Goal: Task Accomplishment & Management: Manage account settings

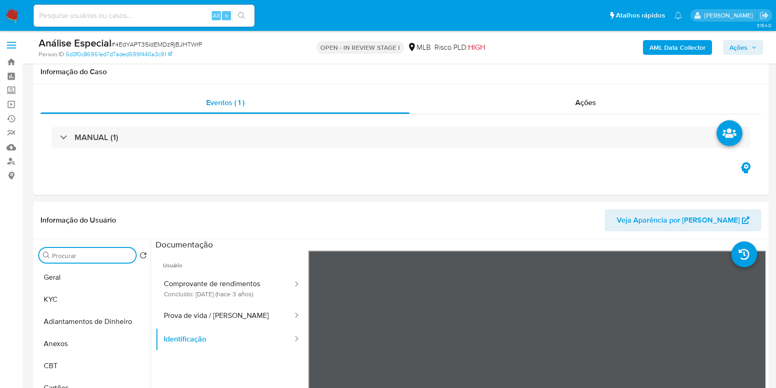
select select "10"
click at [117, 251] on input "Procurar" at bounding box center [92, 255] width 80 height 8
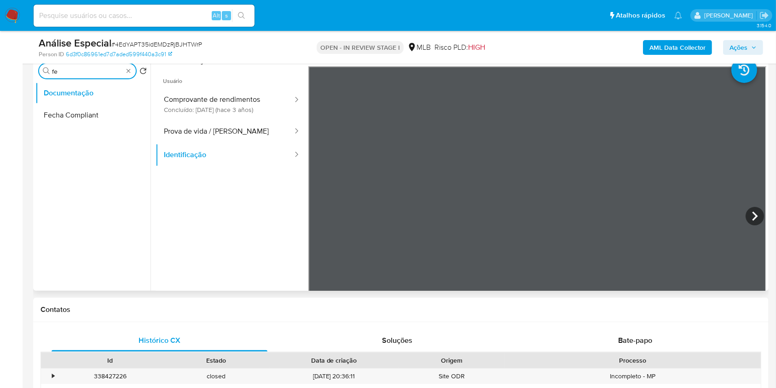
type input "f"
type input "geo"
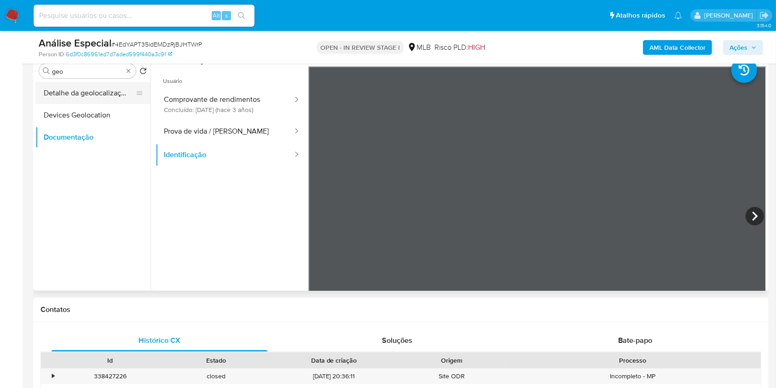
click at [124, 93] on button "Detalhe da geolocalização" at bounding box center [89, 93] width 108 height 22
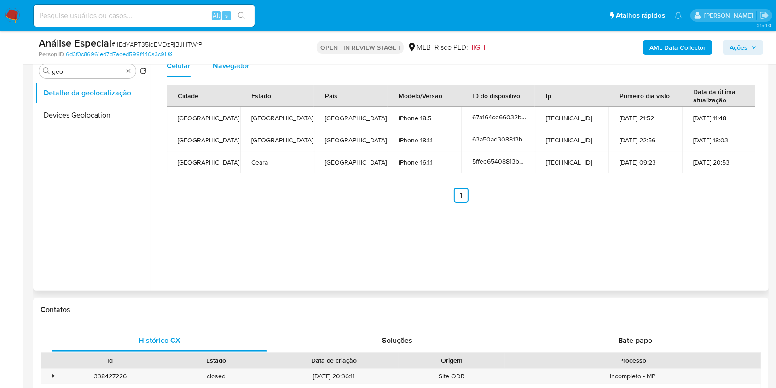
click at [233, 70] on span "Navegador" at bounding box center [231, 65] width 37 height 11
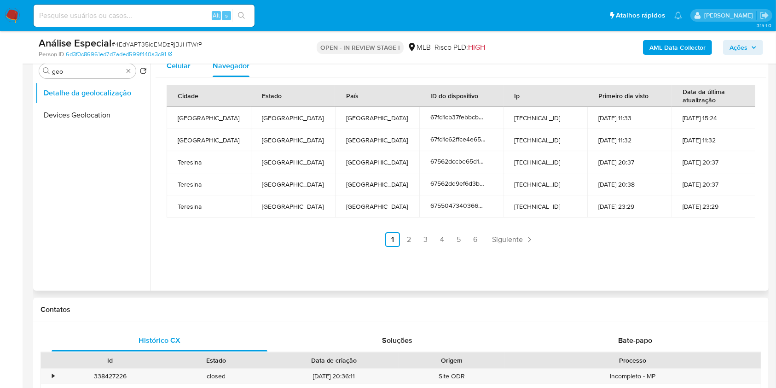
click at [176, 68] on span "Celular" at bounding box center [179, 65] width 24 height 11
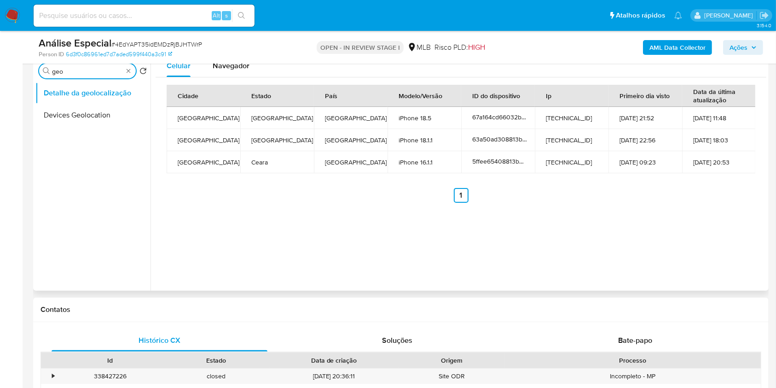
click at [123, 71] on div "Procurar geo" at bounding box center [87, 71] width 97 height 15
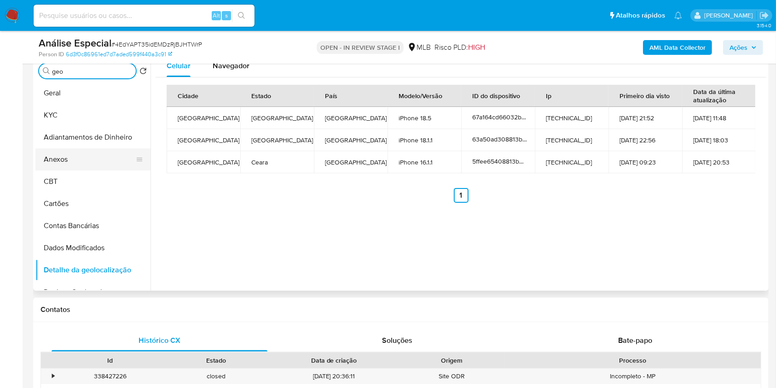
click at [76, 160] on button "Anexos" at bounding box center [89, 159] width 108 height 22
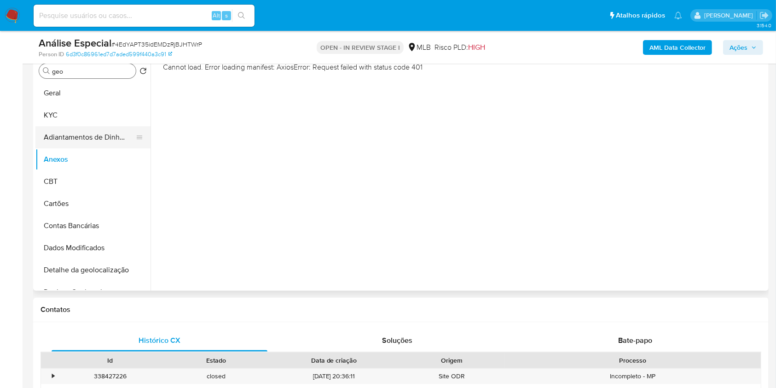
click at [68, 138] on button "Adiantamentos de Dinheiro" at bounding box center [89, 137] width 108 height 22
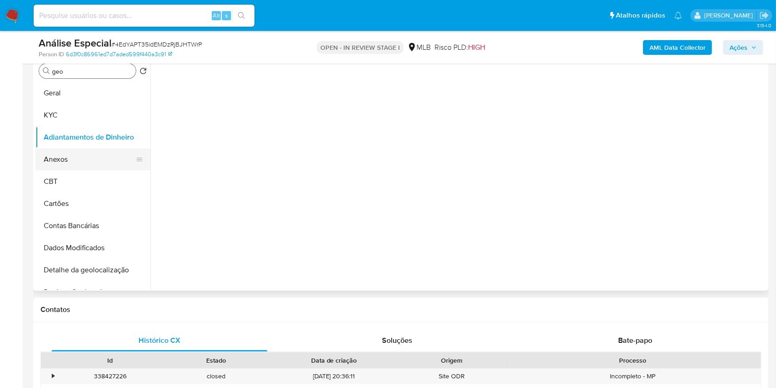
click at [71, 151] on button "Anexos" at bounding box center [89, 159] width 108 height 22
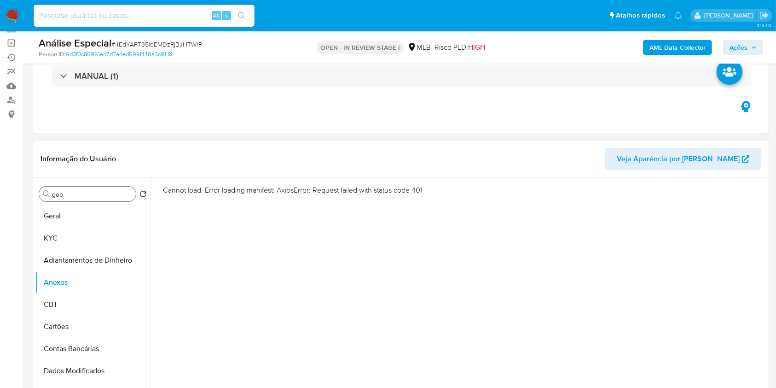
scroll to position [122, 0]
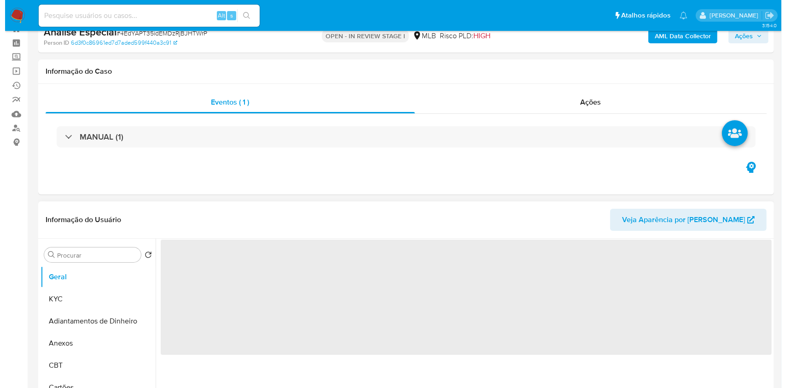
scroll to position [61, 0]
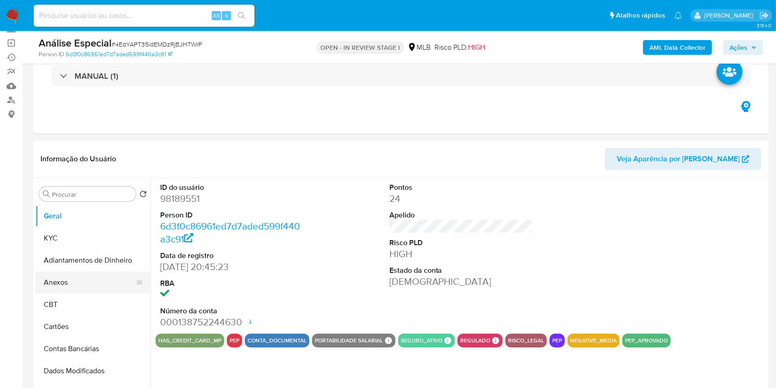
click at [96, 276] on button "Anexos" at bounding box center [89, 282] width 108 height 22
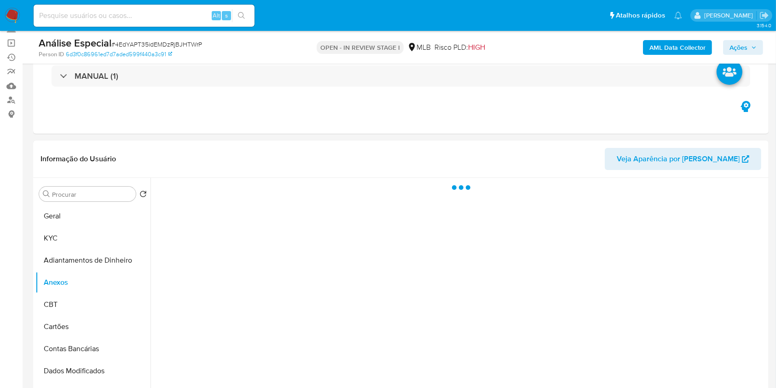
select select "10"
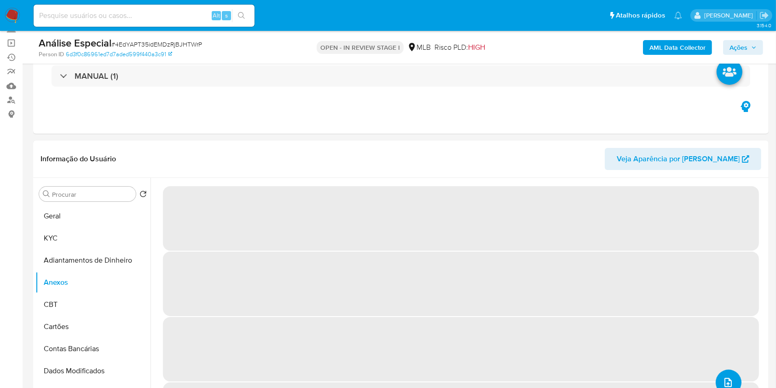
click at [731, 375] on button "upload-file" at bounding box center [729, 382] width 26 height 26
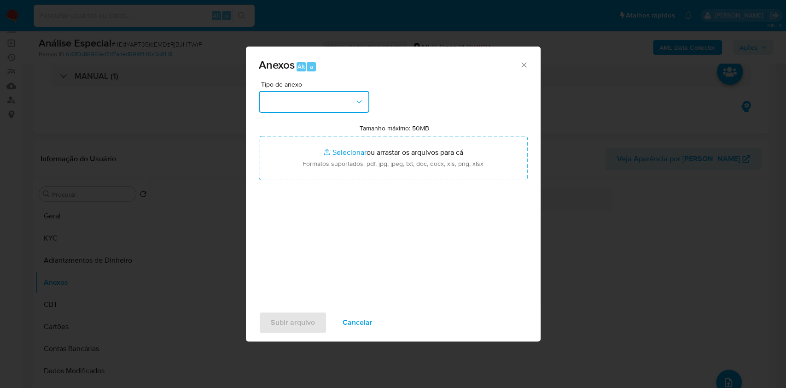
click at [338, 95] on button "button" at bounding box center [314, 102] width 110 height 22
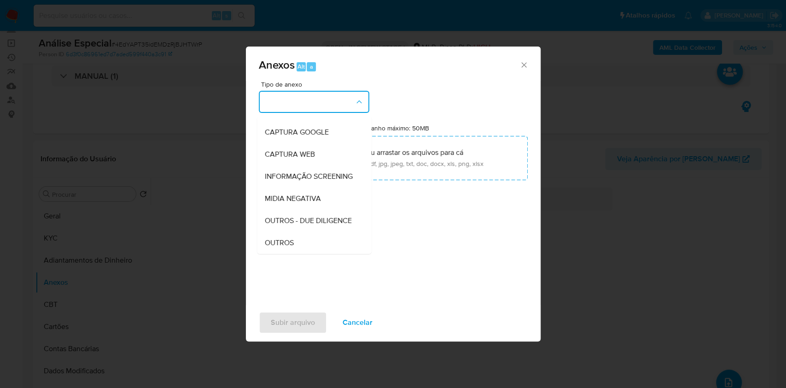
scroll to position [141, 0]
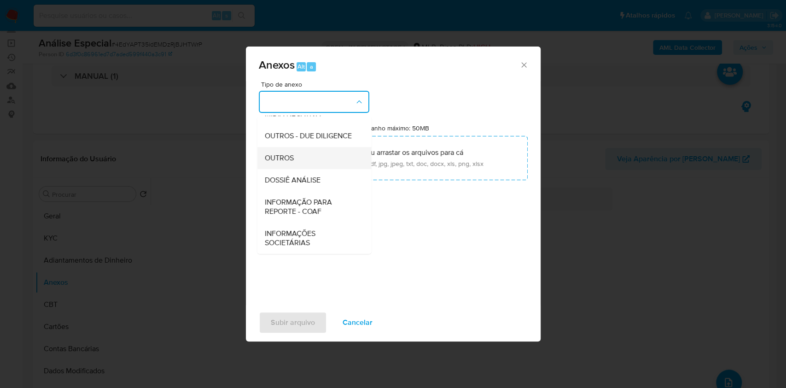
click at [296, 156] on div "OUTROS" at bounding box center [311, 158] width 94 height 22
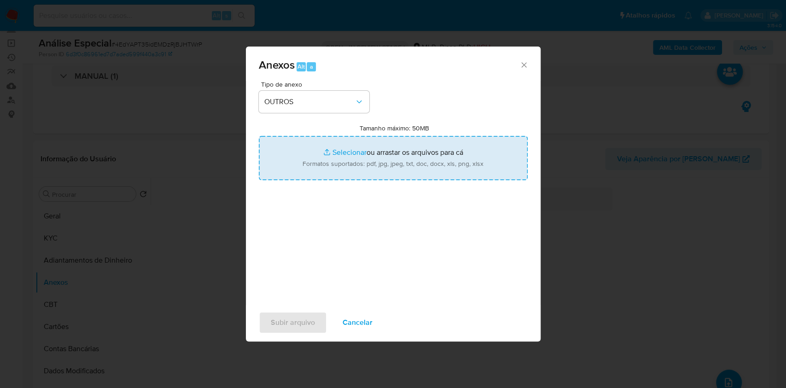
type input "C:\fakepath\Mulan 98189551_Mauricio Martins Costa Silva 2025_08_12_14_31_58.pdf"
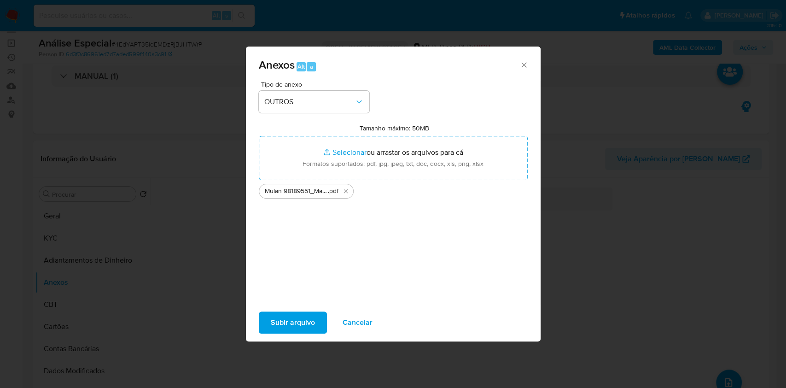
click at [304, 321] on span "Subir arquivo" at bounding box center [293, 322] width 44 height 20
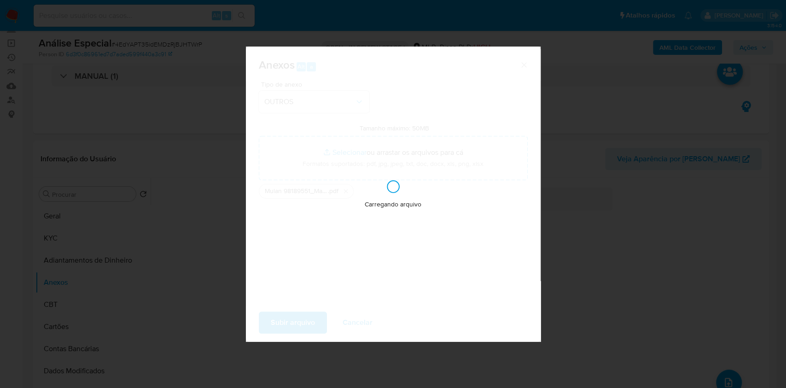
click at [619, 175] on div "Anexos Alt a Tipo de anexo OUTROS Tamanho máximo: 50MB Selecionar arquivos Sele…" at bounding box center [393, 194] width 786 height 388
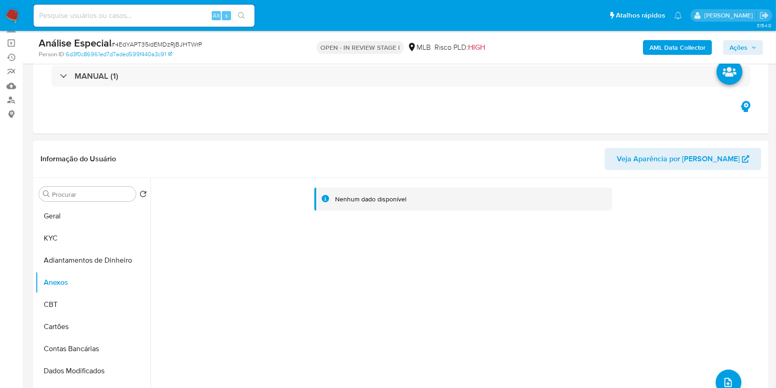
click at [735, 46] on span "Ações" at bounding box center [739, 47] width 18 height 15
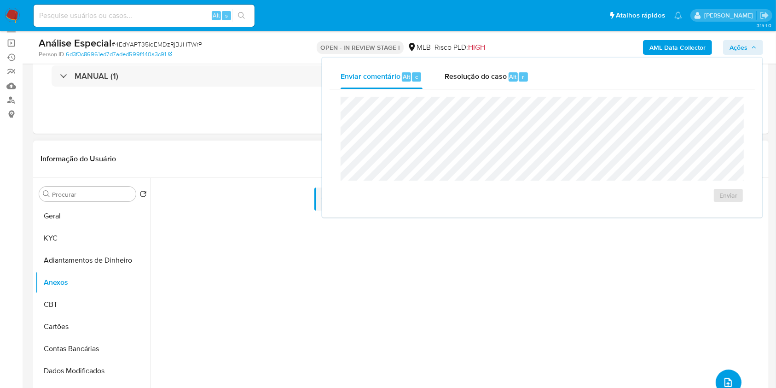
click at [723, 382] on icon "upload-file" at bounding box center [728, 381] width 11 height 11
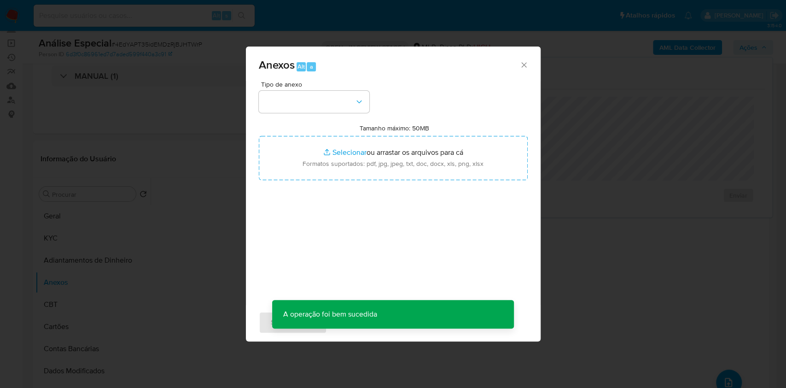
click at [632, 300] on div "Anexos Alt a Tipo de anexo Tamanho máximo: 50MB Selecionar arquivos Selecionar …" at bounding box center [393, 194] width 786 height 388
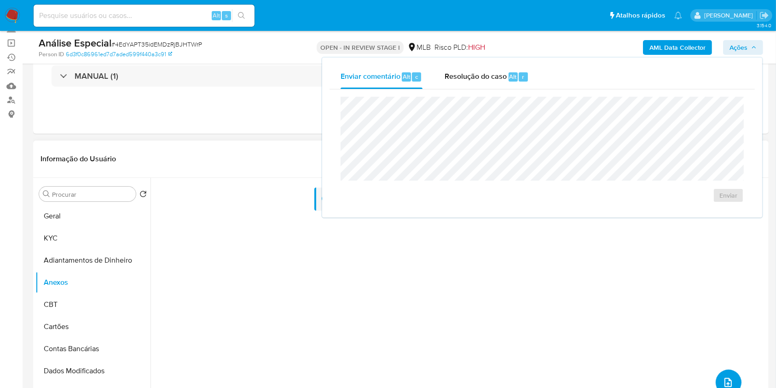
click at [718, 386] on button "upload-file" at bounding box center [729, 382] width 26 height 26
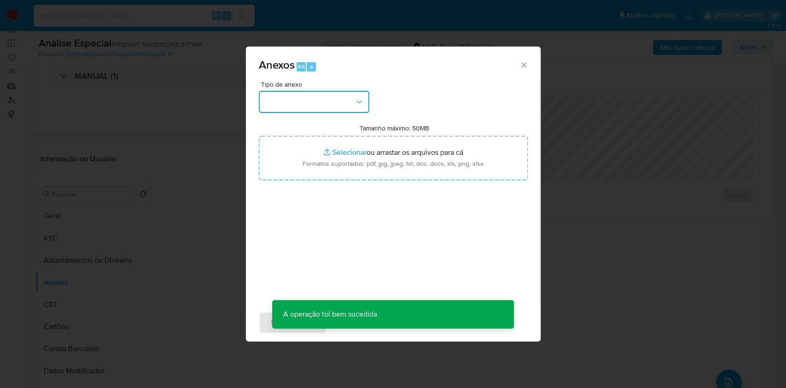
click at [308, 101] on button "button" at bounding box center [314, 102] width 110 height 22
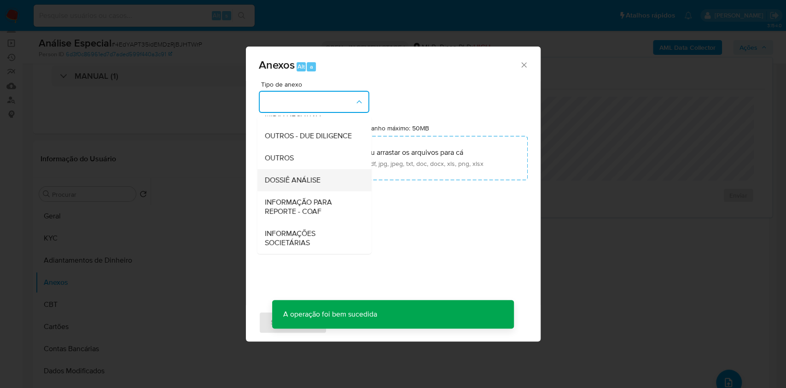
click at [317, 177] on span "DOSSIÊ ANÁLISE" at bounding box center [292, 179] width 56 height 9
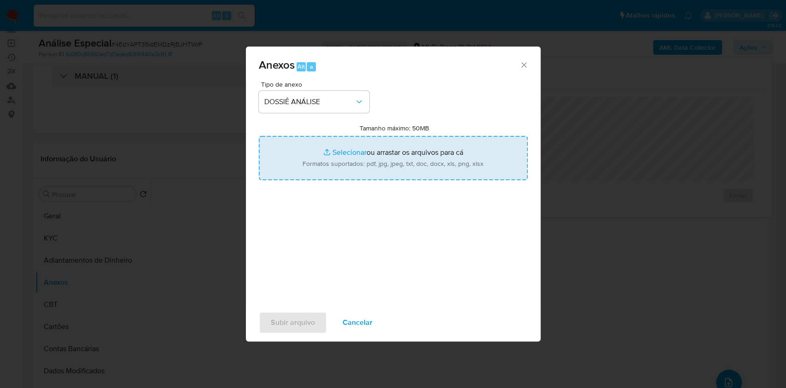
type input "C:\fakepath\SAR - XXXX - CPF 46244379349 - MAURICIO MARTINS COSTA SILVA.pdf"
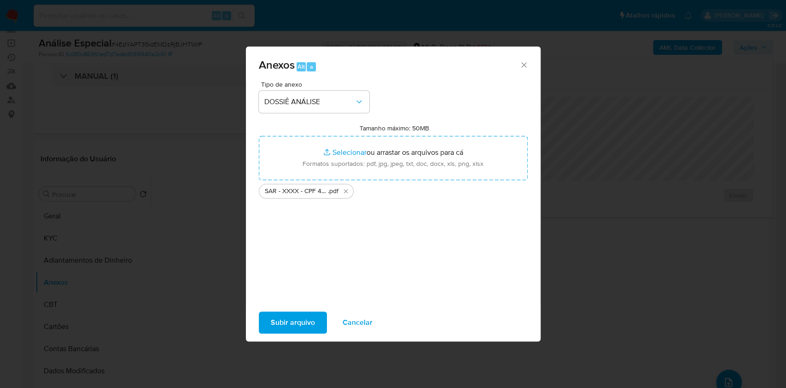
click at [298, 323] on span "Subir arquivo" at bounding box center [293, 322] width 44 height 20
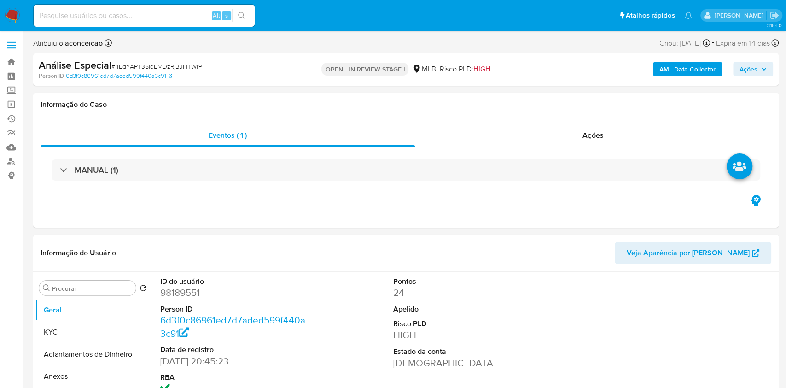
select select "10"
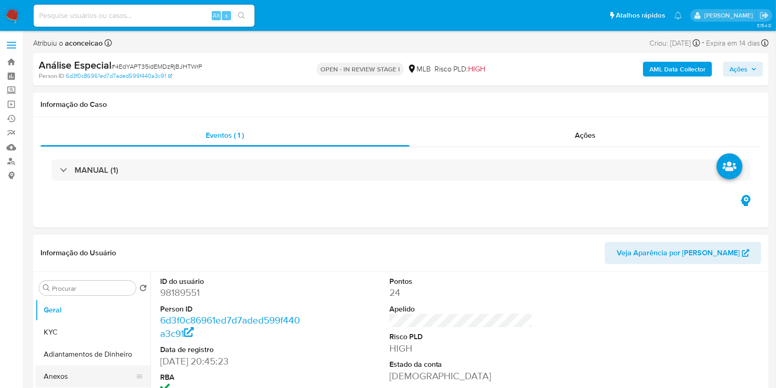
click at [81, 378] on button "Anexos" at bounding box center [89, 376] width 108 height 22
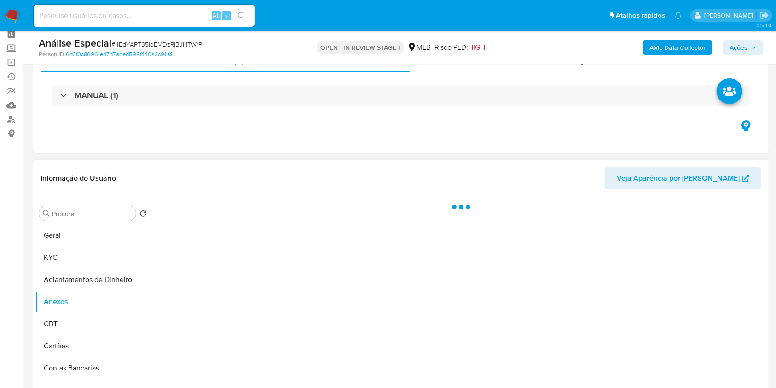
scroll to position [61, 0]
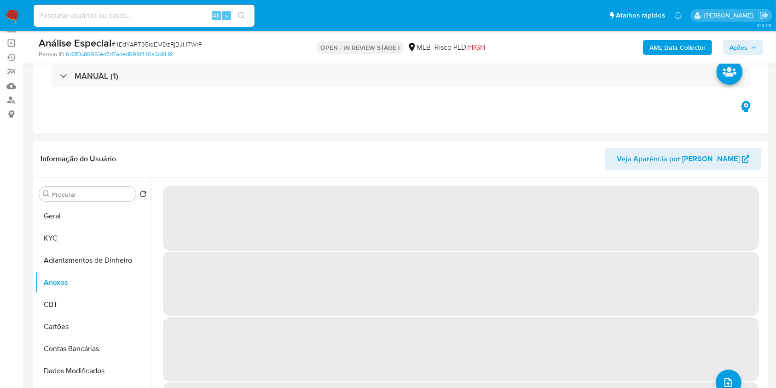
click at [736, 55] on div "AML Data Collector Ações" at bounding box center [643, 47] width 239 height 22
click at [733, 48] on span "Ações" at bounding box center [739, 47] width 18 height 15
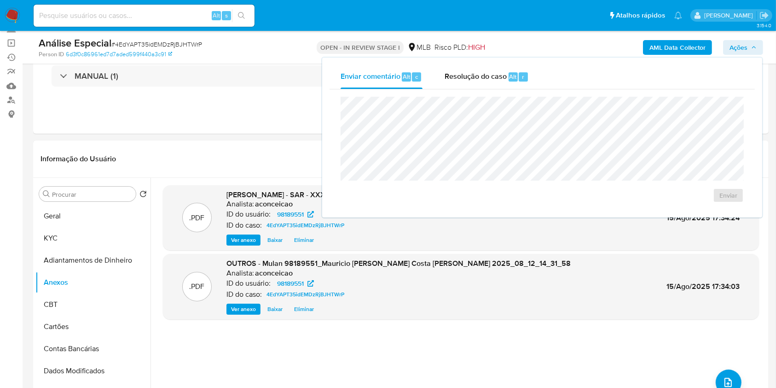
drag, startPoint x: 506, startPoint y: 72, endPoint x: 512, endPoint y: 94, distance: 23.3
click at [505, 72] on span "Resolução do caso" at bounding box center [476, 76] width 62 height 11
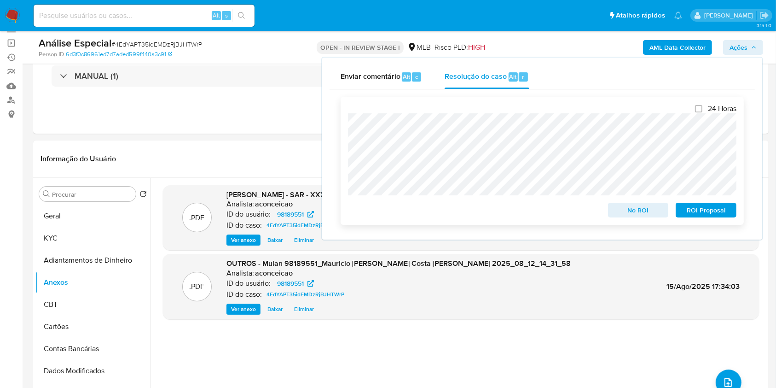
click at [707, 209] on span "ROI Proposal" at bounding box center [706, 209] width 48 height 13
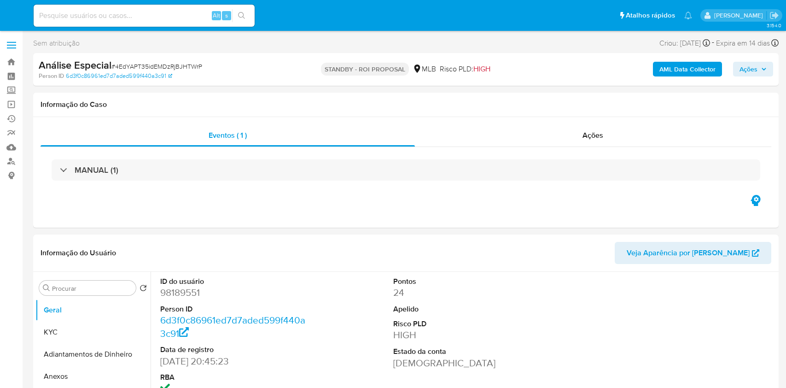
select select "10"
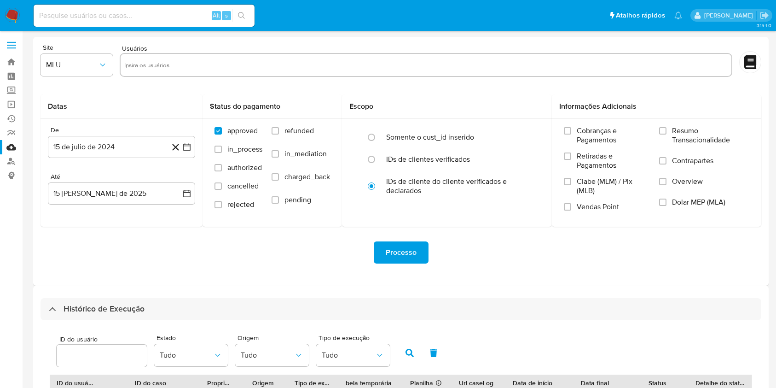
select select "25"
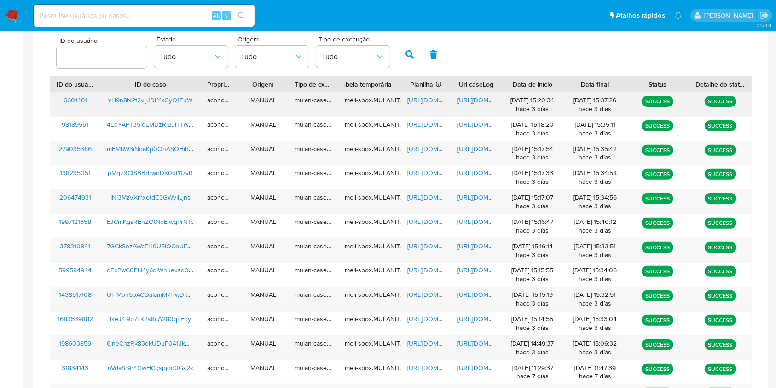
click at [436, 97] on span "https://docs.google.com/spreadsheets/d/1iJKdTCeSVw9NYRfApNRkM8Opa-B6AMTwiF7XI-J…" at bounding box center [439, 99] width 64 height 9
click at [482, 101] on span "https://docs.google.com/document/d/1N29w1snGlKiI2FtF8pT_ZkCpKWRXAou3yyNtkQdTlV4…" at bounding box center [489, 99] width 64 height 9
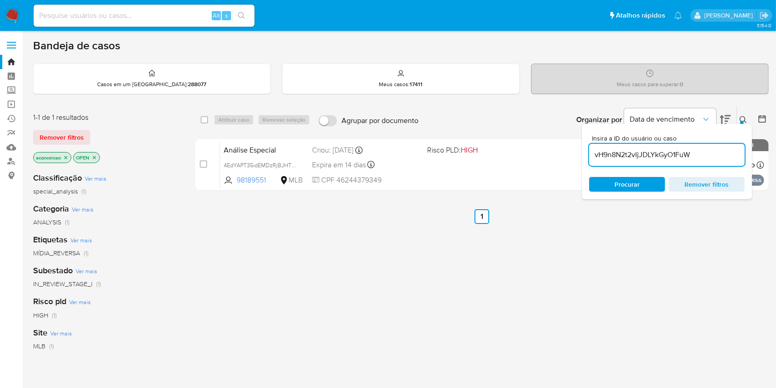
type input "vH9n8N2t2vIjJDLYkGyO1FuW"
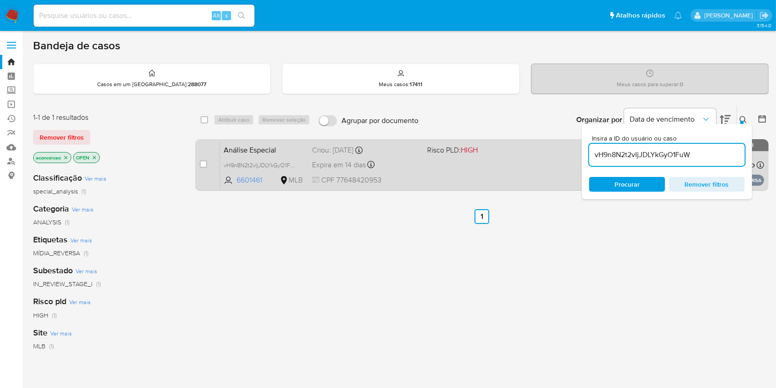
click at [493, 164] on div "Análise Especial vH9n8N2t2vIjJDLYkGyO1FuW 6601461 MLB Risco PLD: HIGH Criou: [D…" at bounding box center [492, 164] width 544 height 46
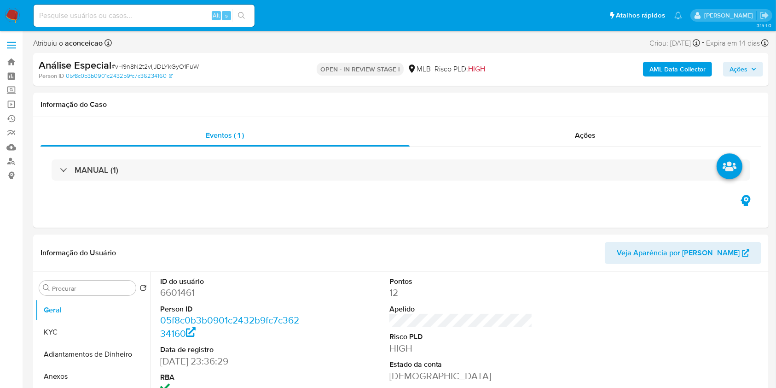
select select "10"
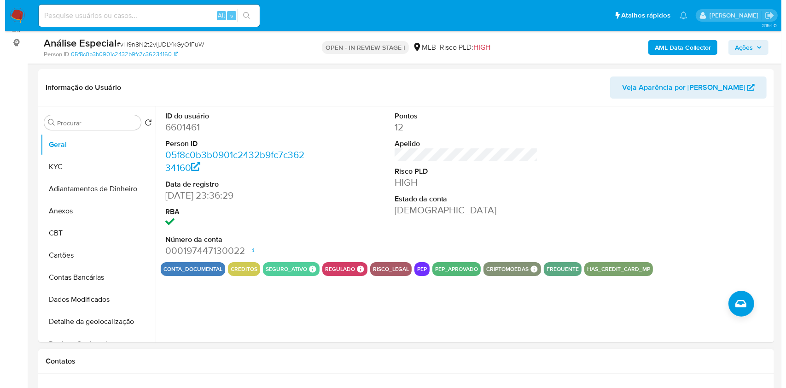
scroll to position [122, 0]
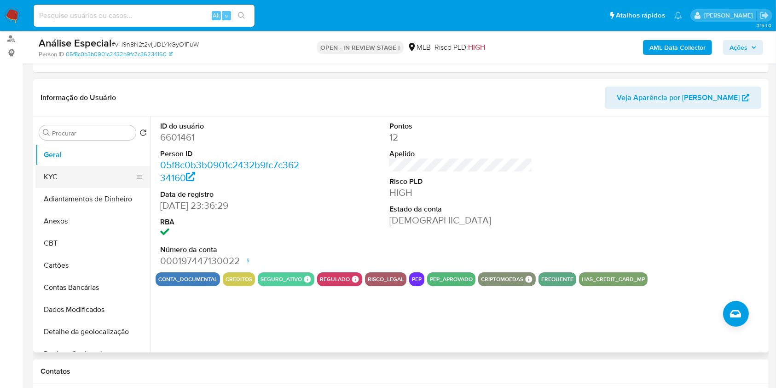
click at [95, 179] on button "KYC" at bounding box center [89, 177] width 108 height 22
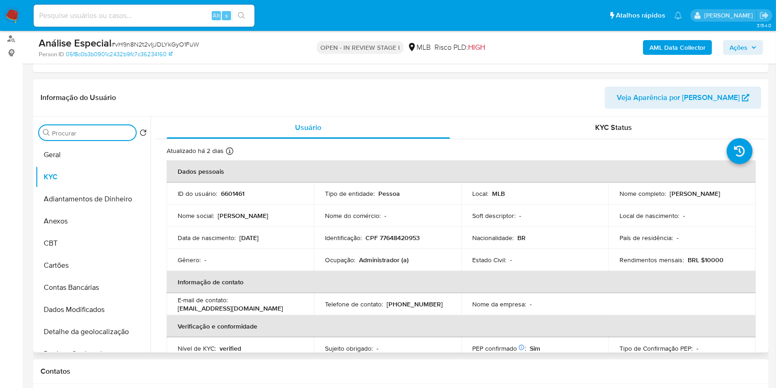
click at [110, 129] on input "Procurar" at bounding box center [92, 133] width 80 height 8
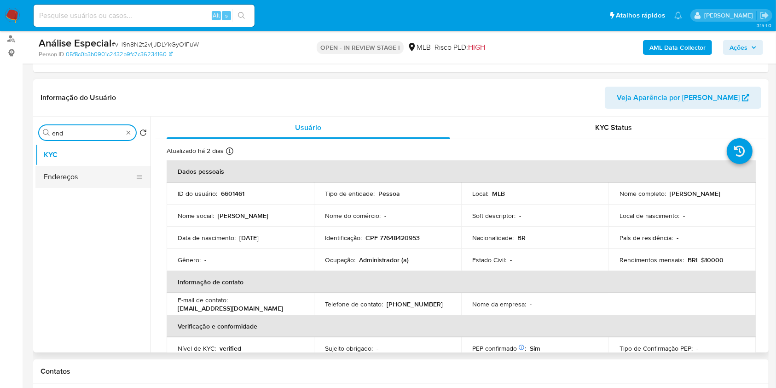
type input "end"
click at [88, 174] on button "Endereços" at bounding box center [89, 177] width 108 height 22
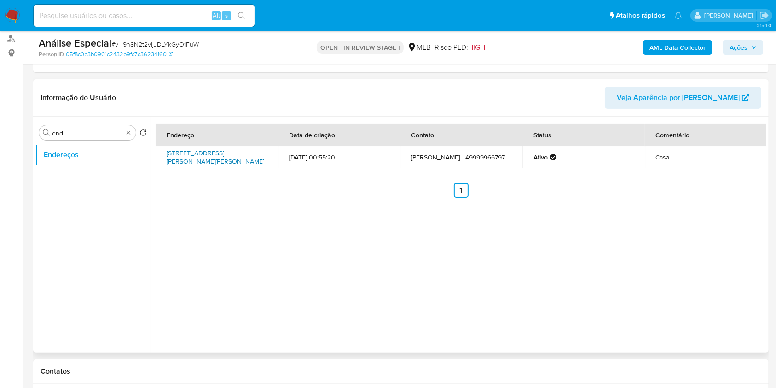
click at [203, 166] on link "Rua Renato A Begnini 133, Abelardo Luz, Santa Catarina, 89830000, Brasil 133" at bounding box center [216, 156] width 98 height 17
click at [123, 130] on div "Procurar end" at bounding box center [87, 132] width 97 height 15
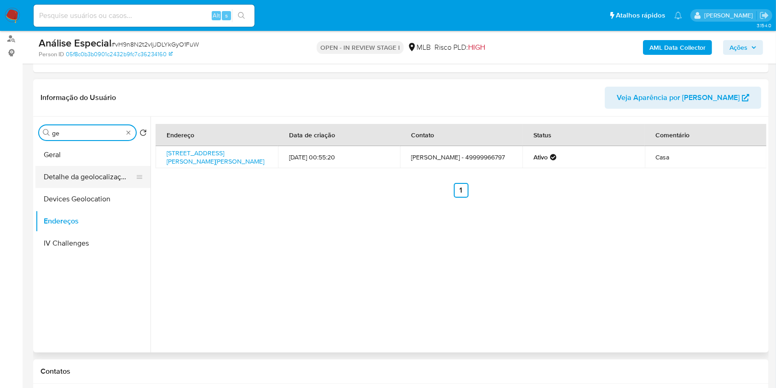
type input "ge"
click at [101, 178] on button "Detalhe da geolocalização" at bounding box center [89, 177] width 108 height 22
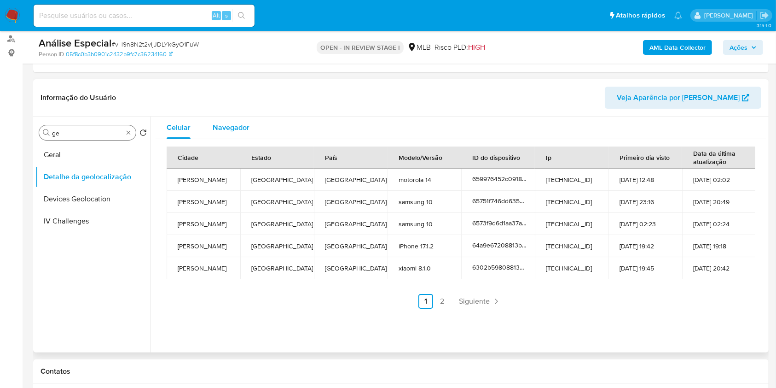
click at [239, 134] on div "Navegador" at bounding box center [231, 127] width 37 height 22
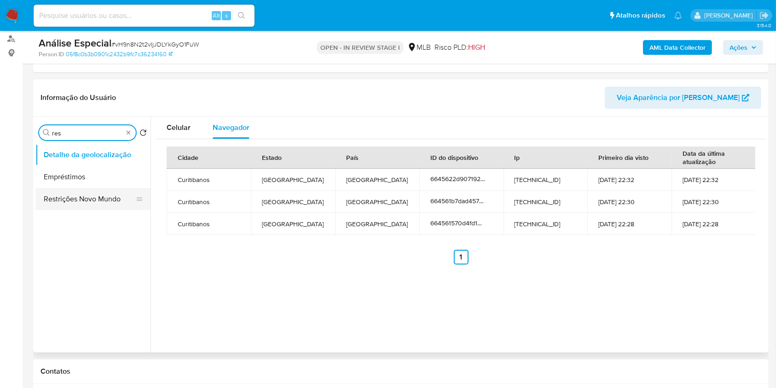
type input "res"
click at [83, 198] on button "Restrições Novo Mundo" at bounding box center [89, 199] width 108 height 22
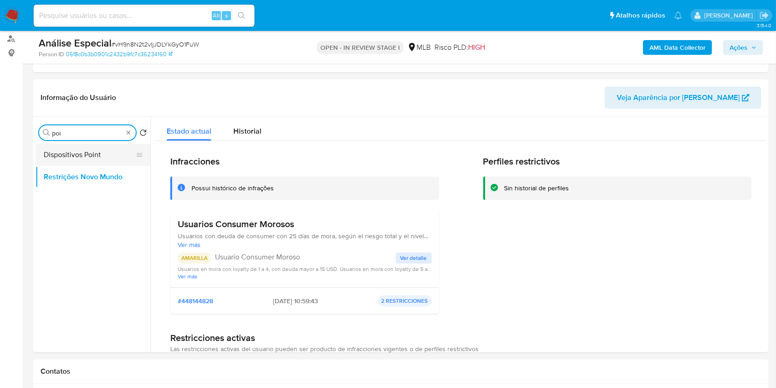
type input "poi"
click at [111, 151] on button "Dispositivos Point" at bounding box center [89, 155] width 108 height 22
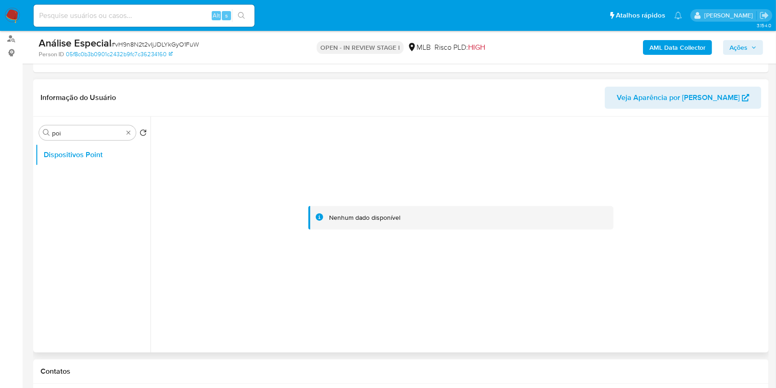
click at [366, 180] on div at bounding box center [461, 217] width 611 height 203
type input "doc"
click at [100, 185] on button "Documentação" at bounding box center [92, 177] width 115 height 22
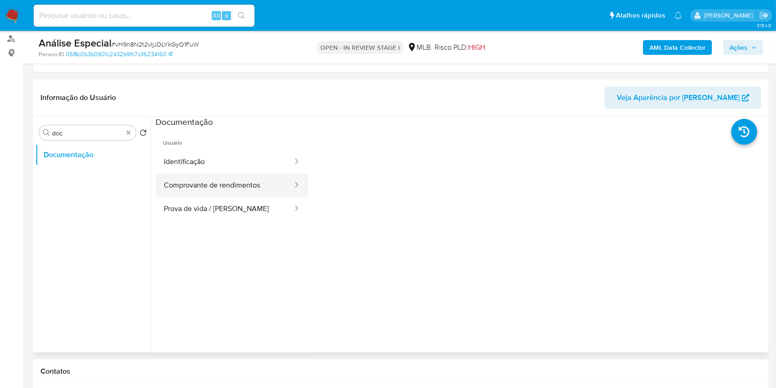
click at [256, 188] on button "Comprovante de rendimentos" at bounding box center [225, 185] width 138 height 23
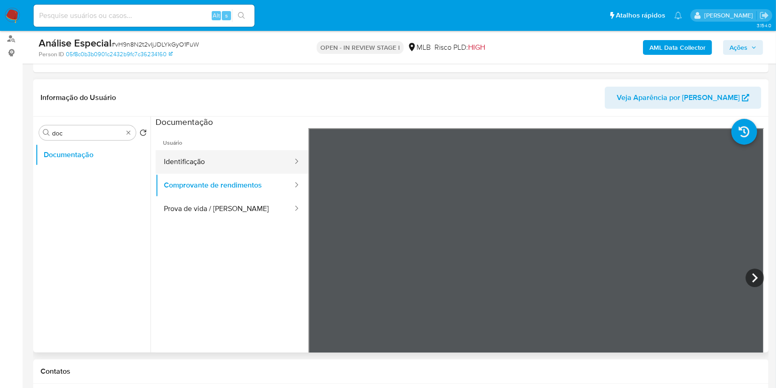
click at [227, 162] on button "Identificação" at bounding box center [225, 161] width 138 height 23
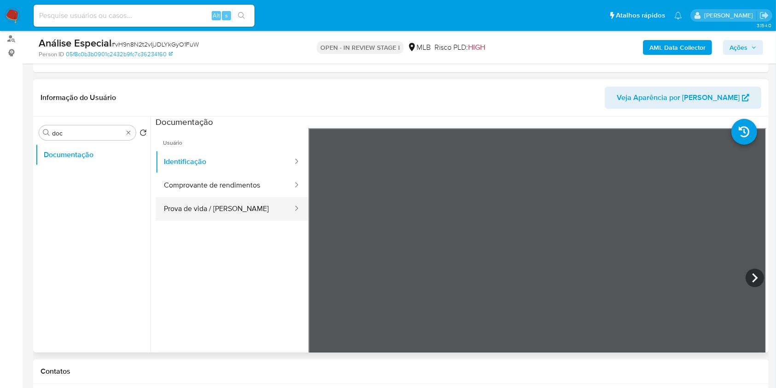
click at [286, 214] on div at bounding box center [293, 208] width 15 height 23
click at [257, 206] on button "Prova de vida / Selfie" at bounding box center [225, 208] width 138 height 23
click at [133, 134] on div "Procurar doc" at bounding box center [87, 132] width 97 height 15
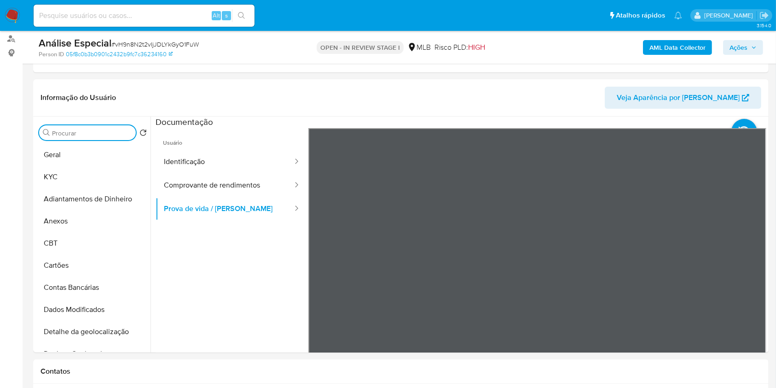
click at [678, 41] on b "AML Data Collector" at bounding box center [677, 47] width 56 height 15
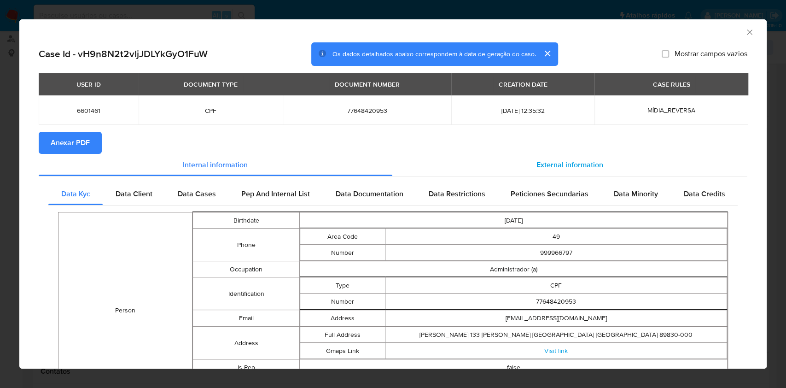
click at [566, 154] on div "External information" at bounding box center [569, 165] width 355 height 22
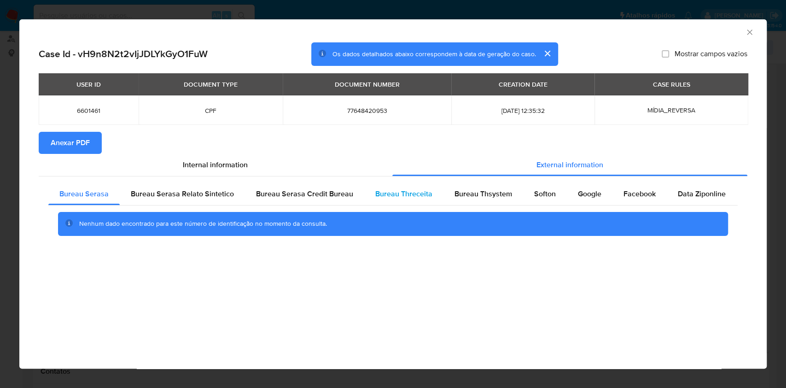
click at [417, 197] on span "Bureau Threceita" at bounding box center [403, 193] width 57 height 11
click at [471, 192] on span "Bureau Thsystem" at bounding box center [483, 193] width 58 height 11
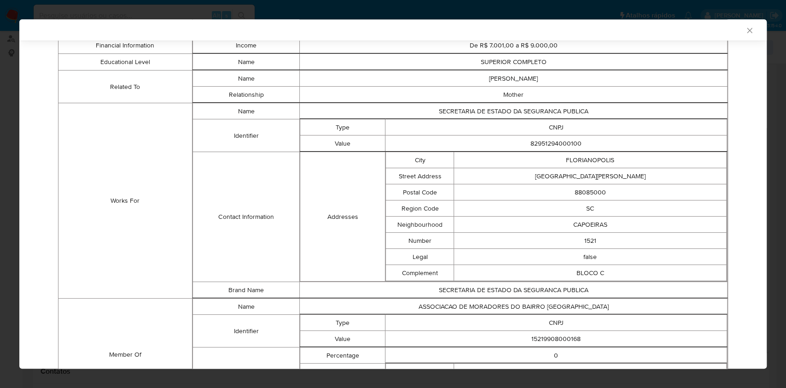
scroll to position [630, 0]
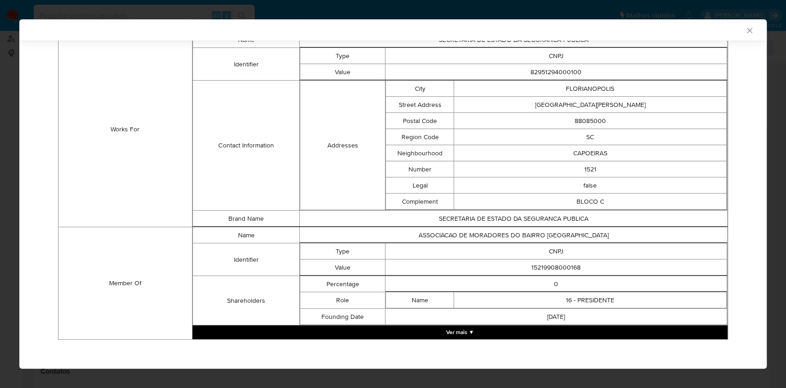
click at [533, 260] on td "15219908000168" at bounding box center [556, 267] width 342 height 16
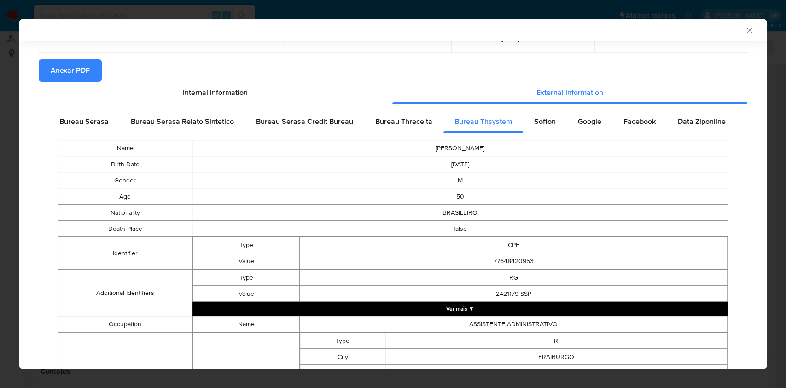
scroll to position [16, 0]
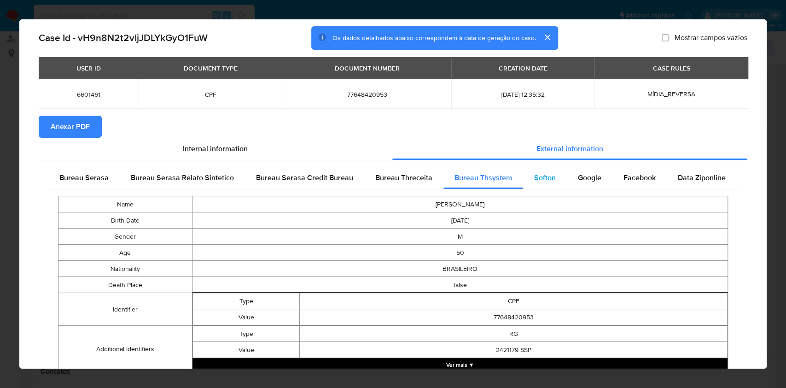
click at [539, 179] on span "Softon" at bounding box center [545, 177] width 22 height 11
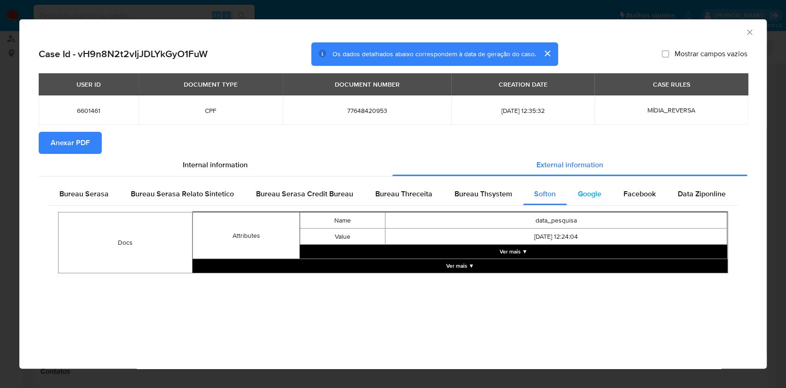
click at [588, 196] on span "Google" at bounding box center [589, 193] width 23 height 11
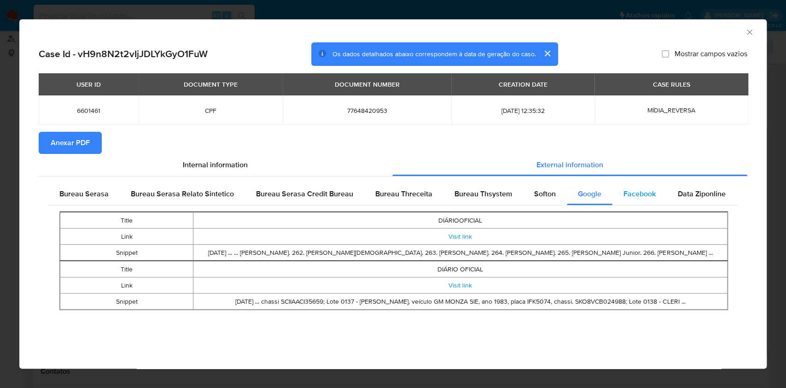
click at [625, 195] on span "Facebook" at bounding box center [639, 193] width 32 height 11
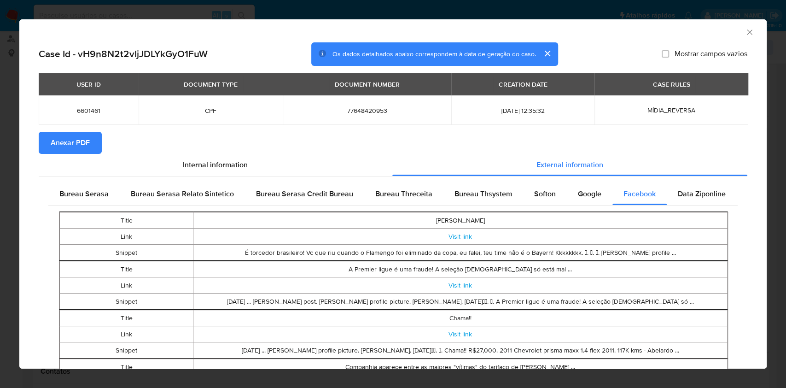
click at [620, 248] on td "É torcedor brasileiro! Vc que riu quando o Flamengo foi eliminado da copa, eu f…" at bounding box center [460, 252] width 534 height 16
click at [685, 189] on span "Data Ziponline" at bounding box center [702, 193] width 48 height 11
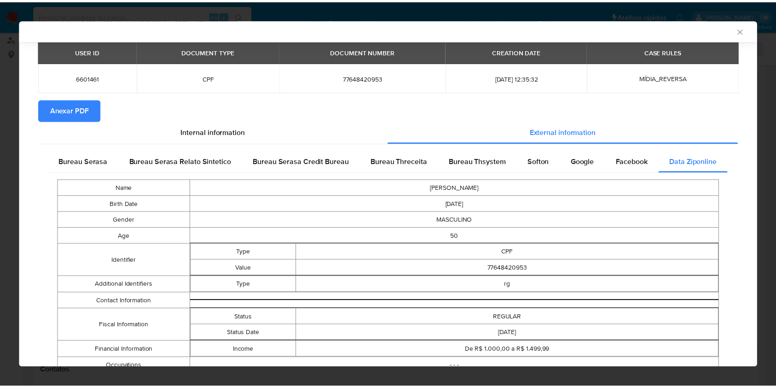
scroll to position [59, 0]
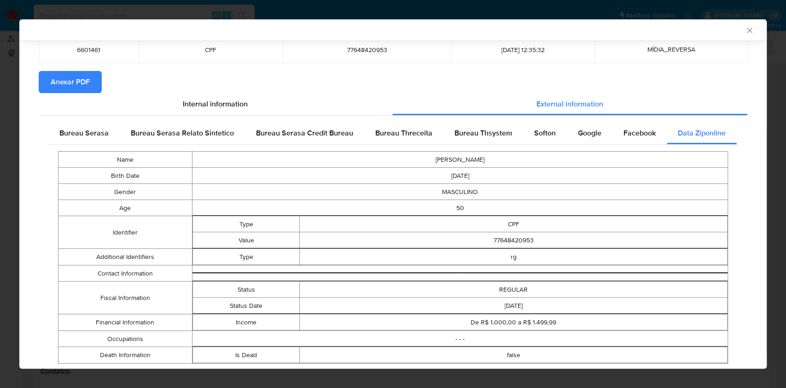
click at [735, 31] on div "AML Data Collector" at bounding box center [392, 29] width 747 height 21
click at [745, 33] on icon "Fechar a janela" at bounding box center [749, 30] width 9 height 9
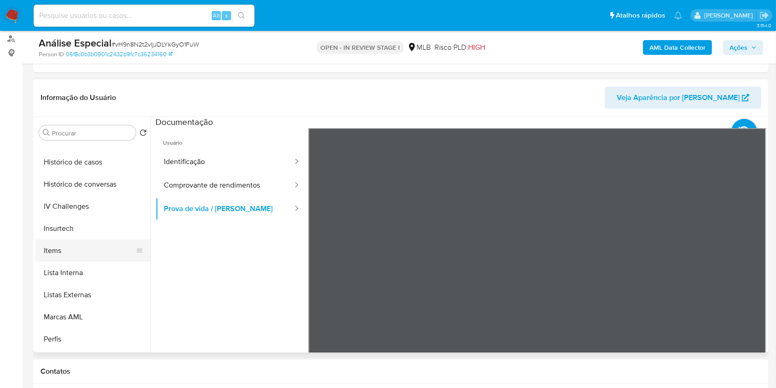
scroll to position [411, 0]
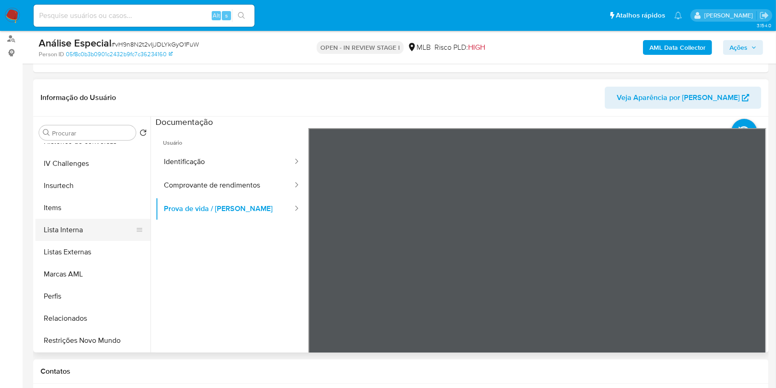
click at [89, 230] on button "Lista Interna" at bounding box center [89, 230] width 108 height 22
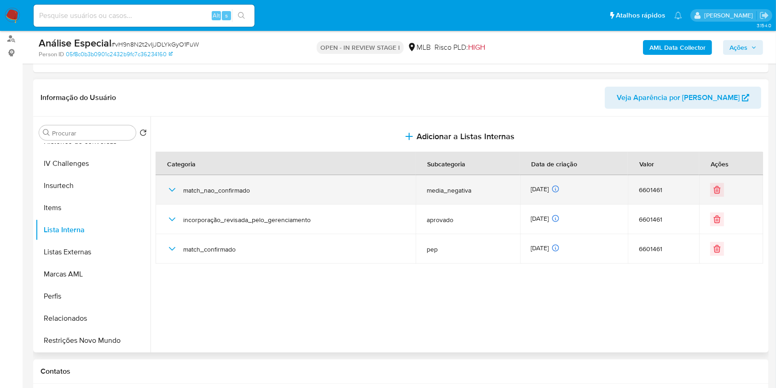
click at [170, 191] on icon "button" at bounding box center [172, 189] width 11 height 11
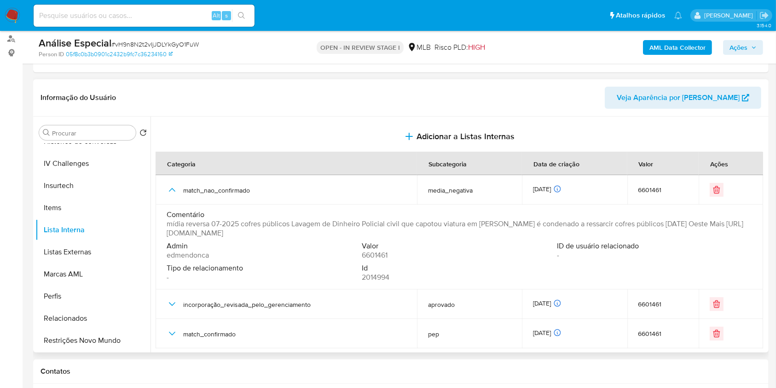
drag, startPoint x: 405, startPoint y: 232, endPoint x: 166, endPoint y: 232, distance: 238.9
click at [167, 232] on span "mídia reversa 07-2025 cofres públicos Lavagem de Dinheiro Policial civil que ca…" at bounding box center [459, 228] width 584 height 18
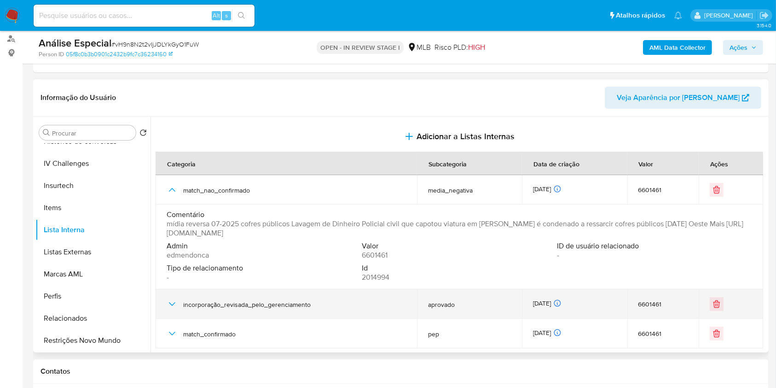
click at [202, 297] on div "incorporação_revisada_pelo_gerenciamento" at bounding box center [286, 303] width 239 height 29
click at [178, 304] on div "incorporação_revisada_pelo_gerenciamento" at bounding box center [286, 303] width 239 height 29
click at [175, 304] on icon "button" at bounding box center [172, 303] width 11 height 11
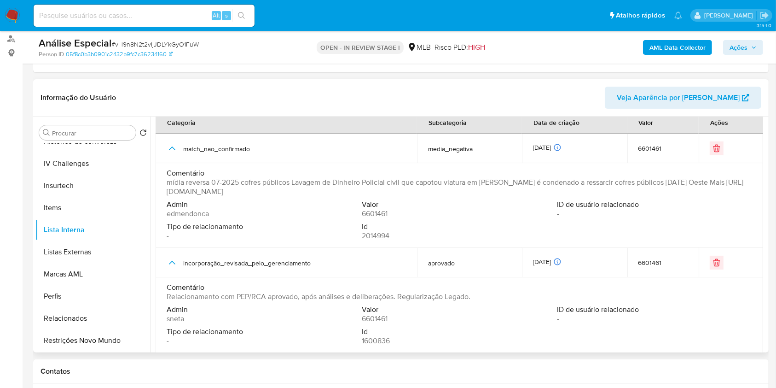
scroll to position [76, 0]
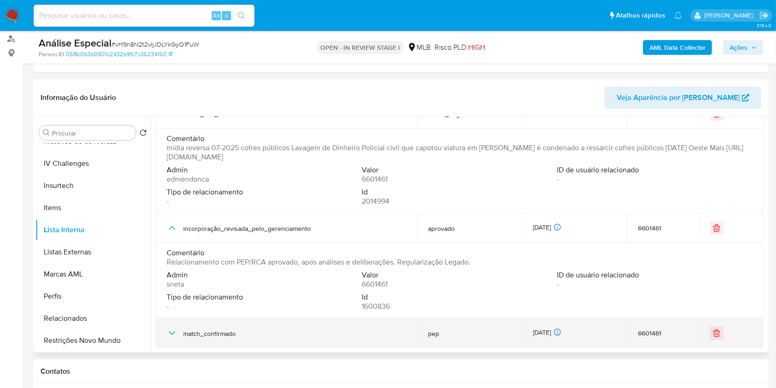
click at [175, 335] on icon "button" at bounding box center [172, 332] width 11 height 11
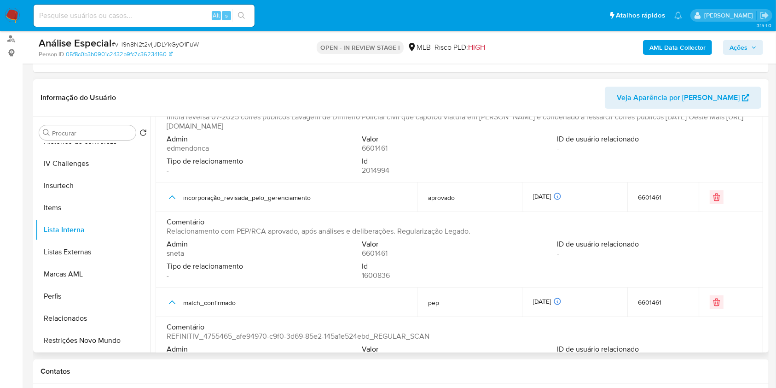
scroll to position [151, 0]
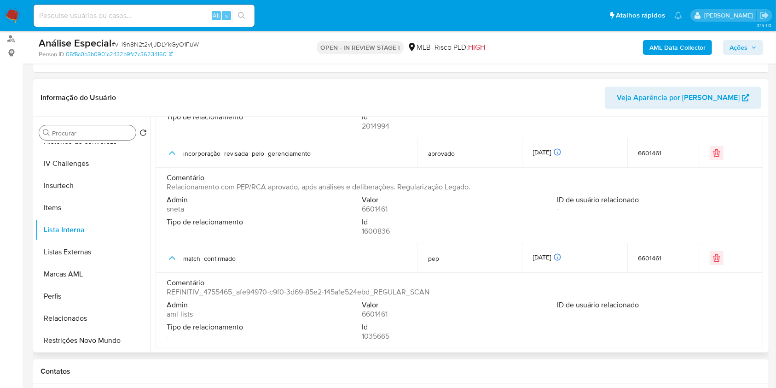
click at [92, 129] on input "Procurar" at bounding box center [92, 133] width 80 height 8
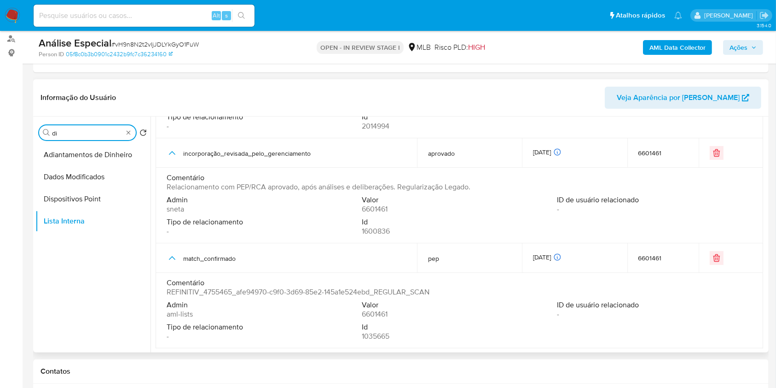
scroll to position [0, 0]
type input "doc"
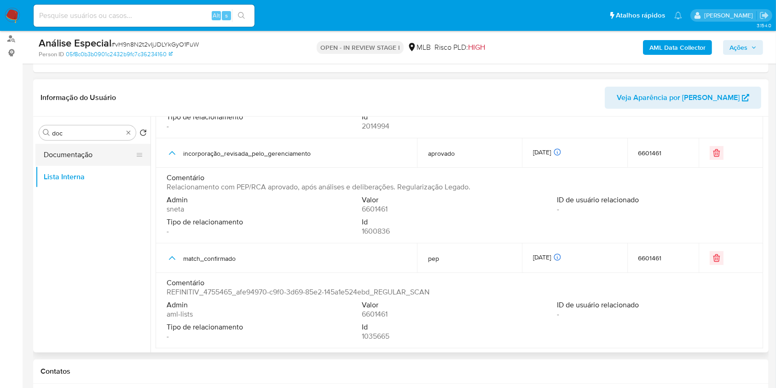
click at [81, 150] on button "Documentação" at bounding box center [89, 155] width 108 height 22
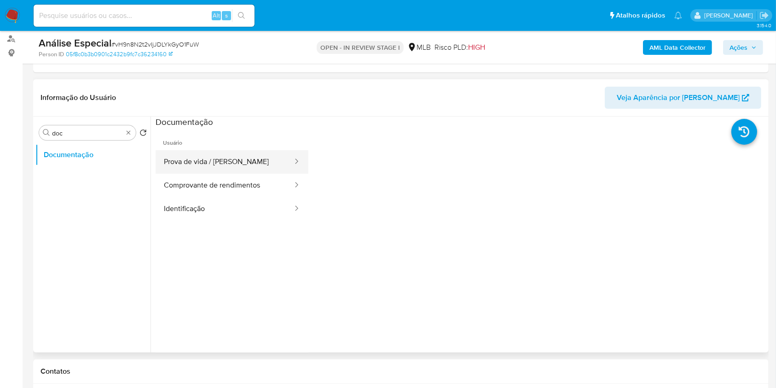
click at [233, 155] on button "Prova de vida / Selfie" at bounding box center [225, 161] width 138 height 23
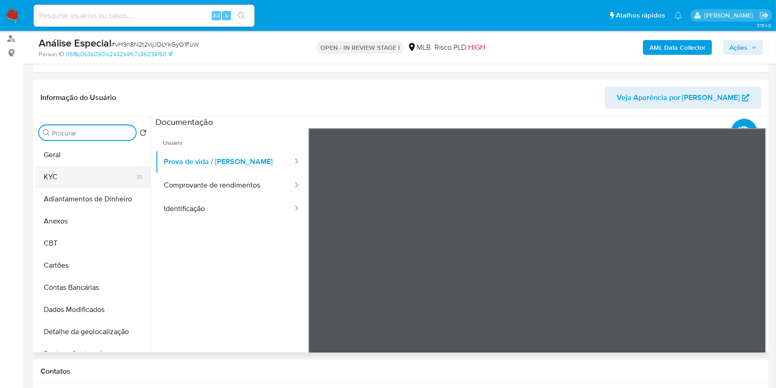
click at [102, 183] on button "KYC" at bounding box center [89, 177] width 108 height 22
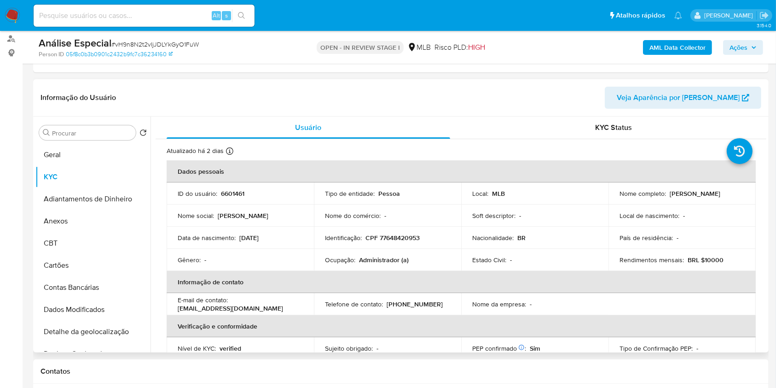
click at [394, 256] on p "Administrador (a)" at bounding box center [384, 259] width 50 height 8
copy div "Ocupação : Administrador (a)"
drag, startPoint x: 77, startPoint y: 216, endPoint x: 99, endPoint y: 215, distance: 21.7
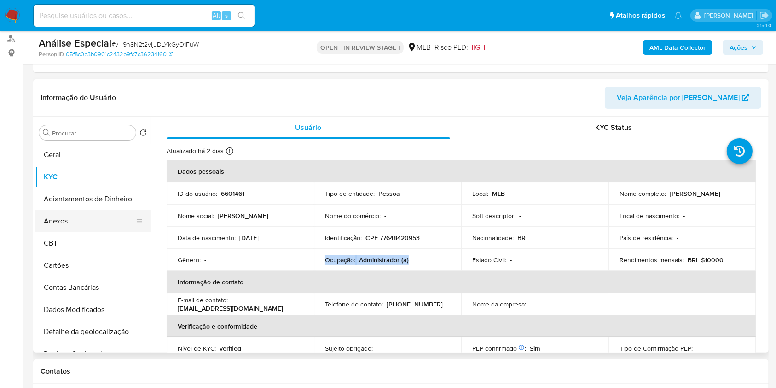
click at [77, 216] on button "Anexos" at bounding box center [89, 221] width 108 height 22
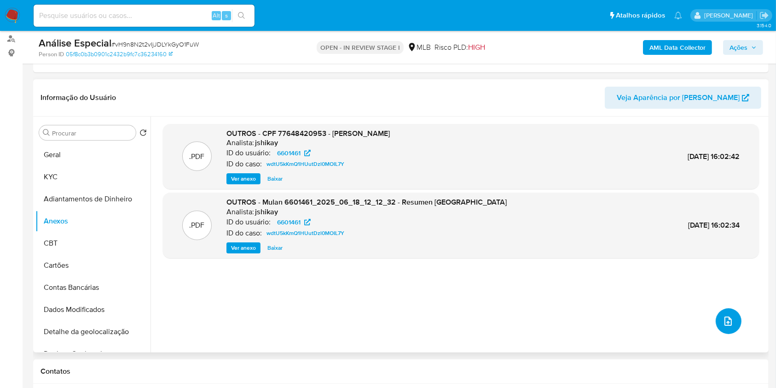
click at [729, 318] on icon "upload-file" at bounding box center [728, 320] width 11 height 11
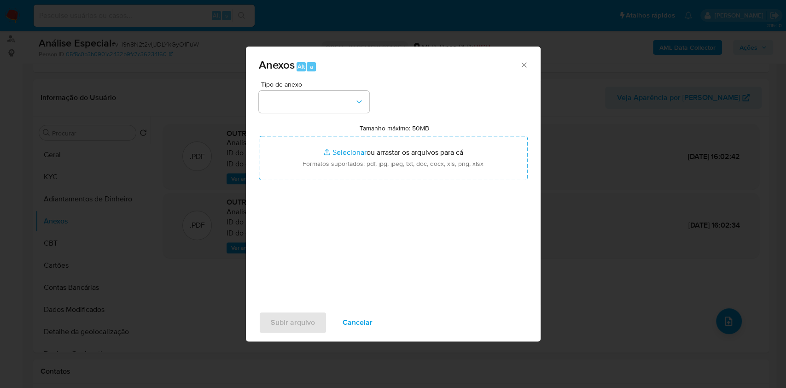
click at [526, 65] on icon "Fechar" at bounding box center [523, 64] width 9 height 9
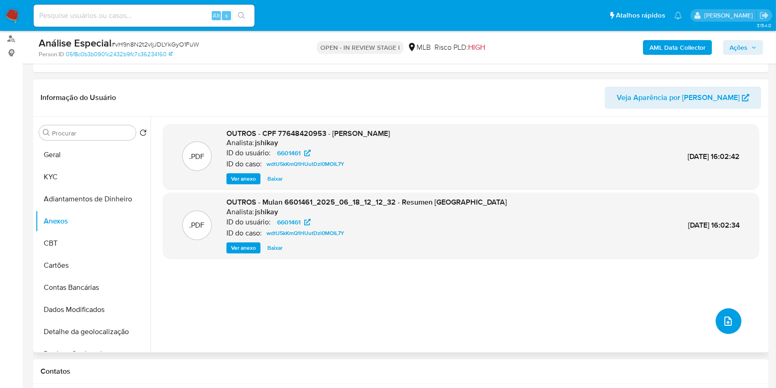
click at [729, 318] on icon "upload-file" at bounding box center [728, 320] width 11 height 11
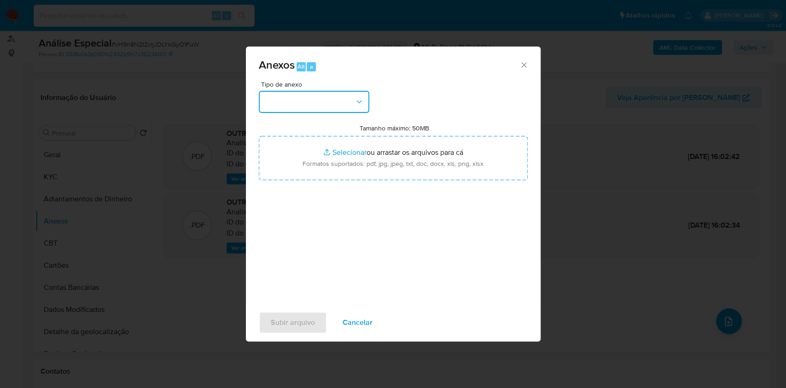
click at [352, 104] on button "button" at bounding box center [314, 102] width 110 height 22
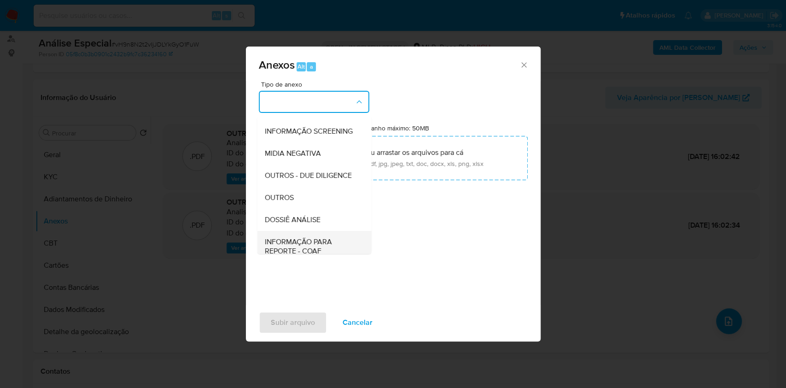
scroll to position [141, 0]
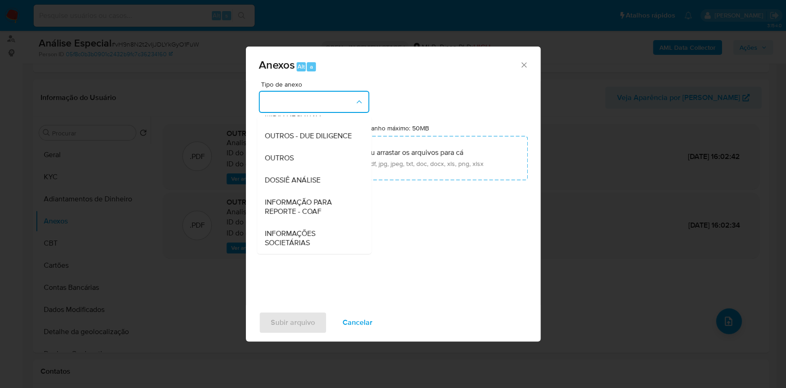
drag, startPoint x: 308, startPoint y: 210, endPoint x: 332, endPoint y: 203, distance: 25.0
click at [308, 209] on span "INFORMAÇÃO PARA REPORTE - COAF" at bounding box center [311, 206] width 94 height 18
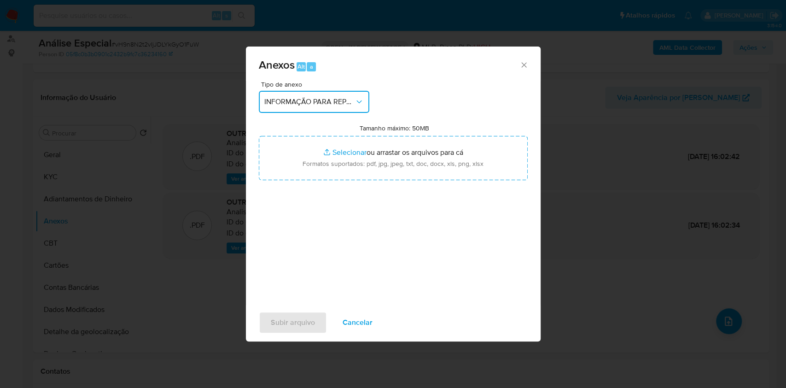
drag, startPoint x: 363, startPoint y: 103, endPoint x: 356, endPoint y: 109, distance: 8.5
click at [362, 103] on icon "button" at bounding box center [358, 101] width 9 height 9
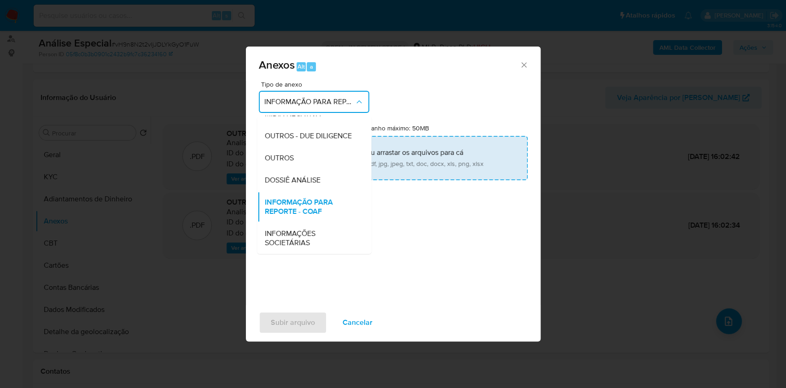
drag, startPoint x: 317, startPoint y: 161, endPoint x: 324, endPoint y: 155, distance: 8.8
click at [319, 157] on div "OUTROS" at bounding box center [311, 158] width 94 height 22
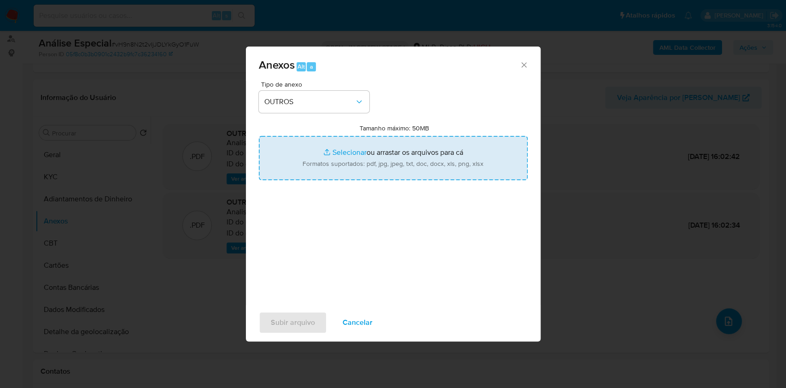
type input "C:\fakepath\Mulan 6601461_Lucas Sernajoto 2025_08_12_14_34_22.pdf"
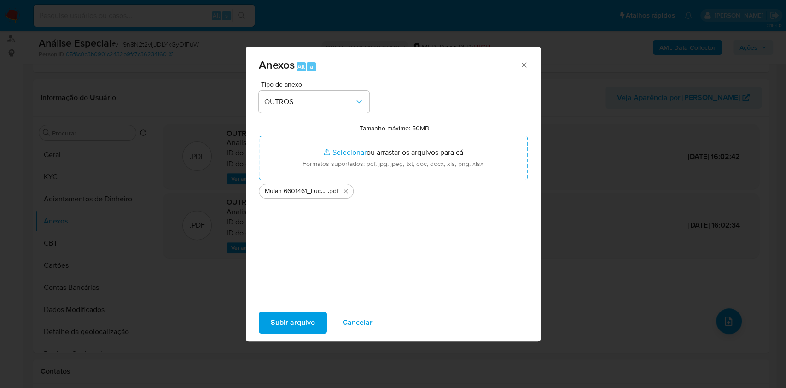
click at [300, 317] on span "Subir arquivo" at bounding box center [293, 322] width 44 height 20
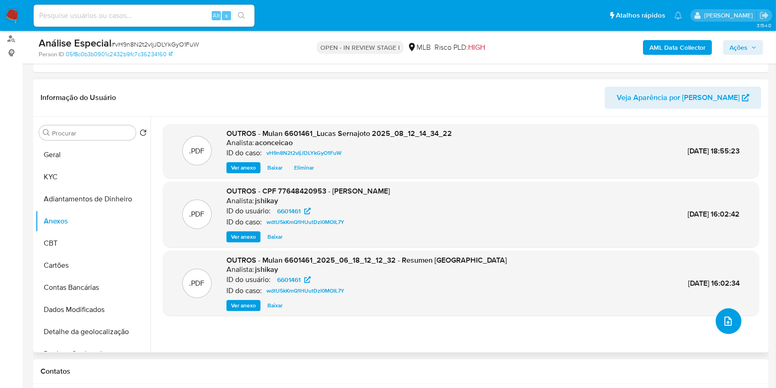
click at [735, 321] on button "upload-file" at bounding box center [729, 321] width 26 height 26
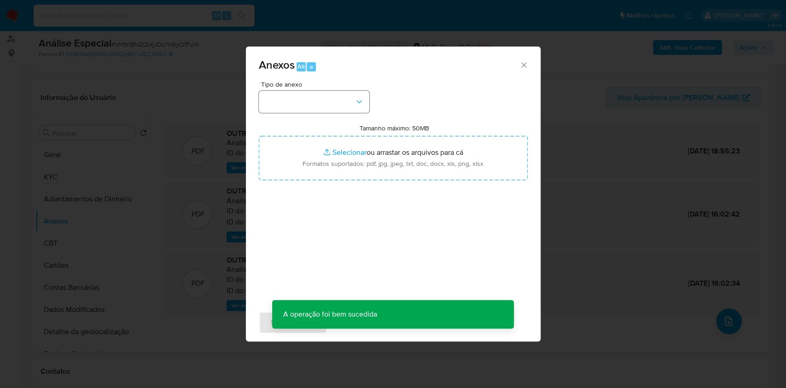
drag, startPoint x: 318, startPoint y: 90, endPoint x: 320, endPoint y: 98, distance: 7.9
click at [319, 95] on div "Tipo de anexo" at bounding box center [314, 97] width 110 height 32
click at [320, 99] on button "button" at bounding box center [314, 102] width 110 height 22
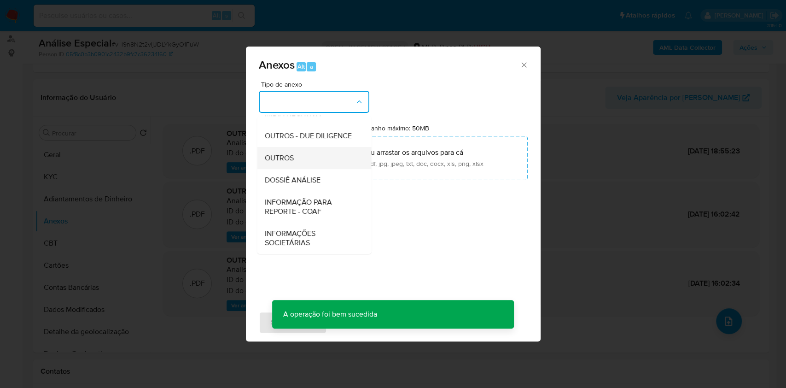
click at [305, 160] on div "OUTROS" at bounding box center [311, 158] width 94 height 22
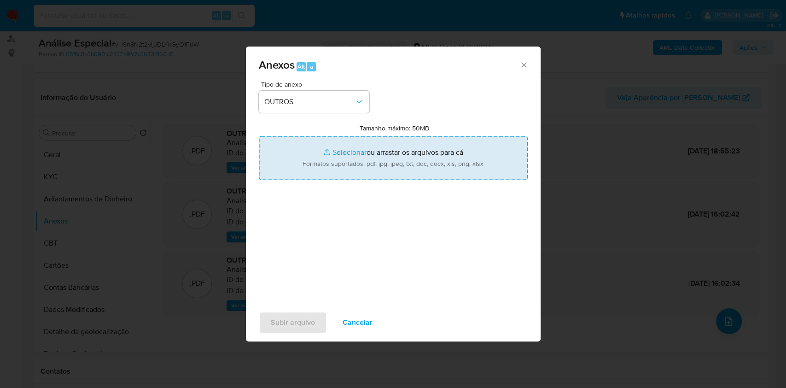
type input "C:\fakepath\SAR - XXXX - CPF 77648420953 - LUCAS SERNAJOTO (2).pdf"
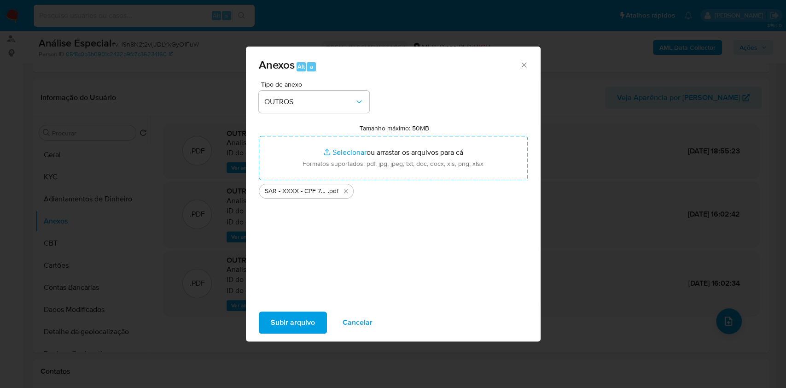
click at [296, 319] on span "Subir arquivo" at bounding box center [293, 322] width 44 height 20
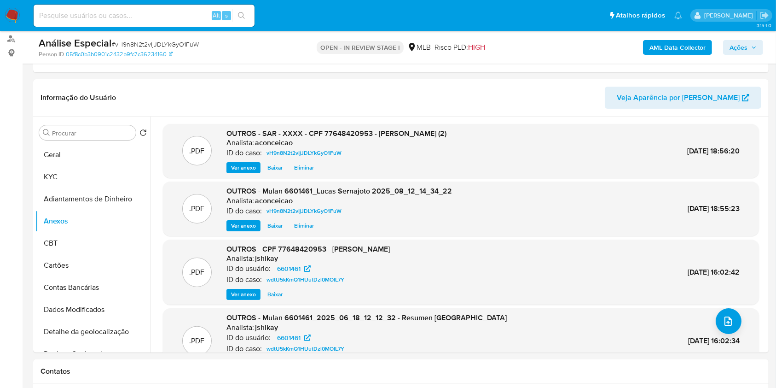
click at [736, 46] on span "Ações" at bounding box center [739, 47] width 18 height 15
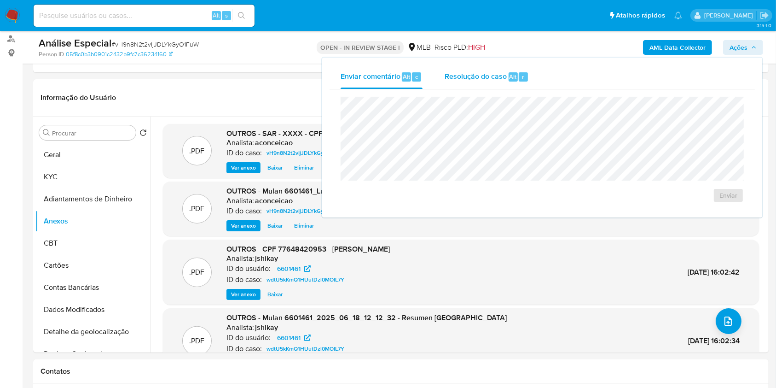
click at [519, 77] on div "r" at bounding box center [523, 76] width 9 height 9
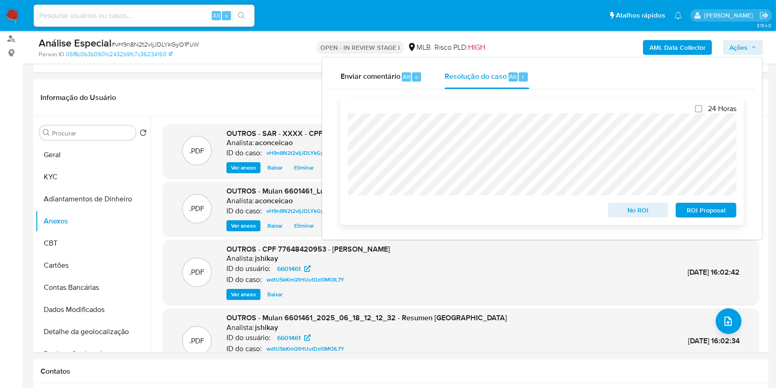
drag, startPoint x: 699, startPoint y: 209, endPoint x: 710, endPoint y: 201, distance: 13.2
click at [700, 208] on span "ROI Proposal" at bounding box center [706, 209] width 48 height 13
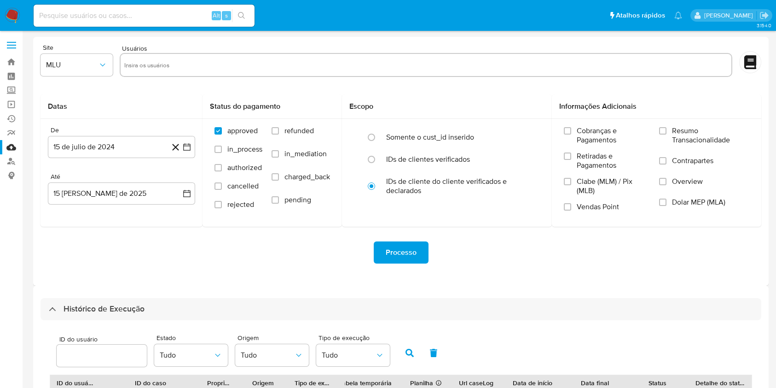
select select "25"
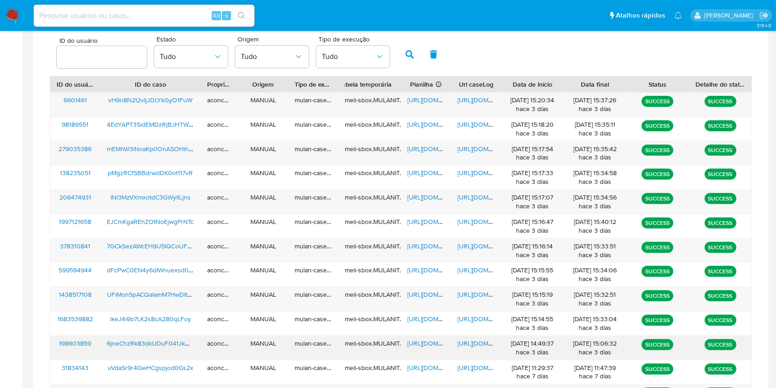
click at [411, 344] on span "https://docs.google.com/spreadsheets/d/1iqqq98bKqj5QtOy95djn8jjuw_o1ZRqajBVbXQ4…" at bounding box center [439, 342] width 64 height 9
click at [469, 343] on span "https://docs.google.com/document/d/1w0FMYfwELeZJmNIBMAjiO0AKCcI-FYSfrBKVgsfUDWA…" at bounding box center [489, 342] width 64 height 9
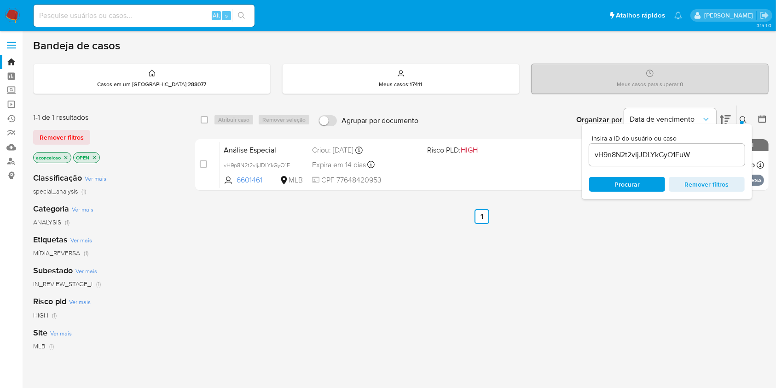
click at [627, 146] on div "vH9n8N2t2vIjJDLYkGyO1FuW" at bounding box center [667, 155] width 156 height 22
click at [628, 149] on input "vH9n8N2t2vIjJDLYkGyO1FuW" at bounding box center [667, 155] width 156 height 12
paste input "6jneChzRk83dkUDuF041JkOC"
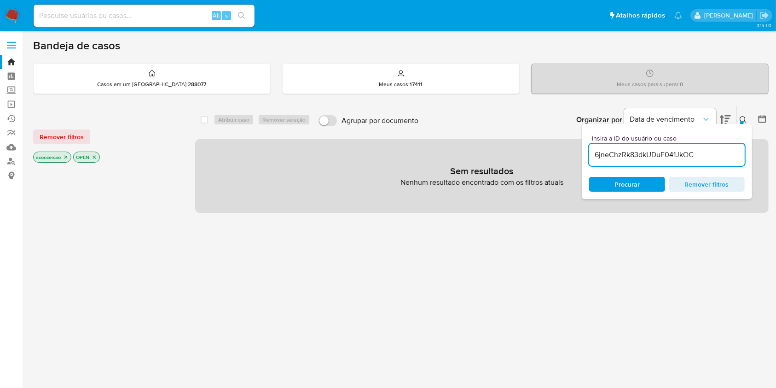
click at [700, 153] on input "6jneChzRk83dkUDuF041JkOC" at bounding box center [667, 155] width 156 height 12
type input "6jneChzRk83dkUDuF041JkOC"
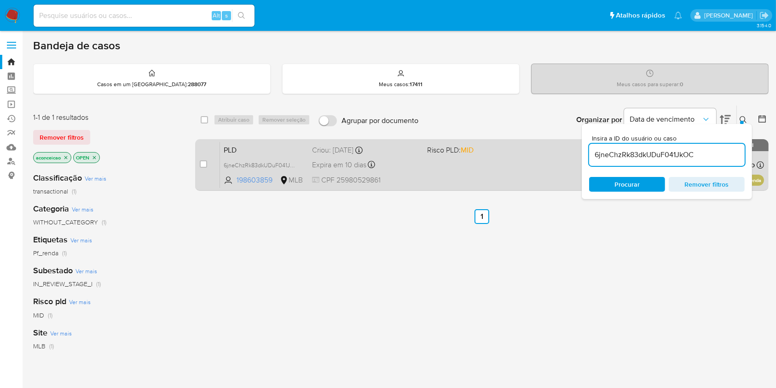
click at [471, 173] on div "PLD 6jneChzRk83dkUDuF041JkOC 198603859 MLB Risco PLD: MID Criou: 12/07/2025 Cri…" at bounding box center [492, 164] width 544 height 46
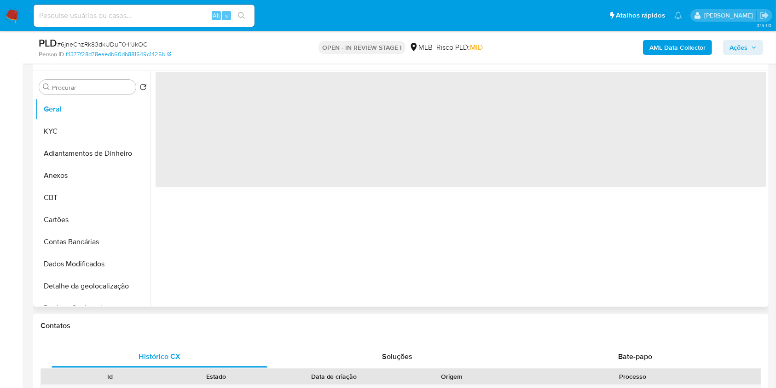
scroll to position [184, 0]
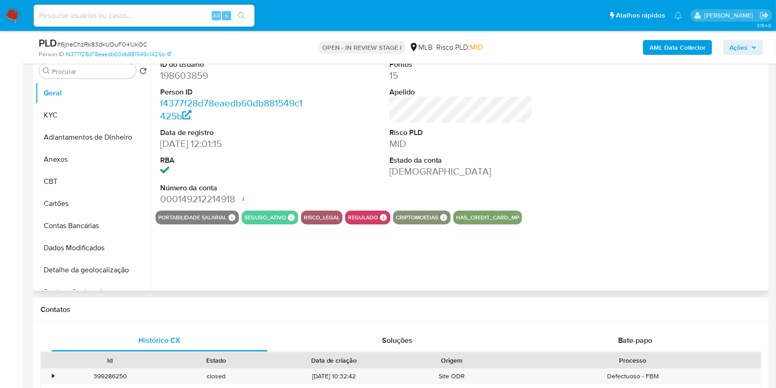
select select "10"
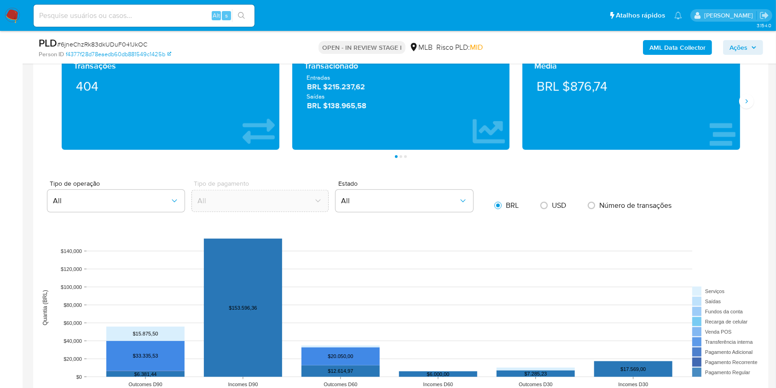
scroll to position [859, 0]
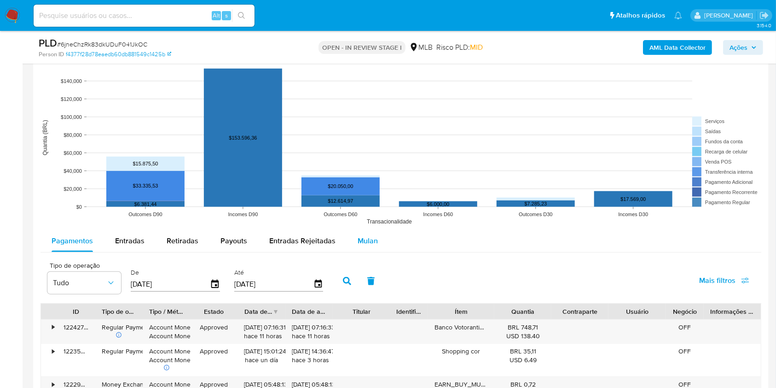
click at [366, 242] on span "Mulan" at bounding box center [368, 240] width 20 height 11
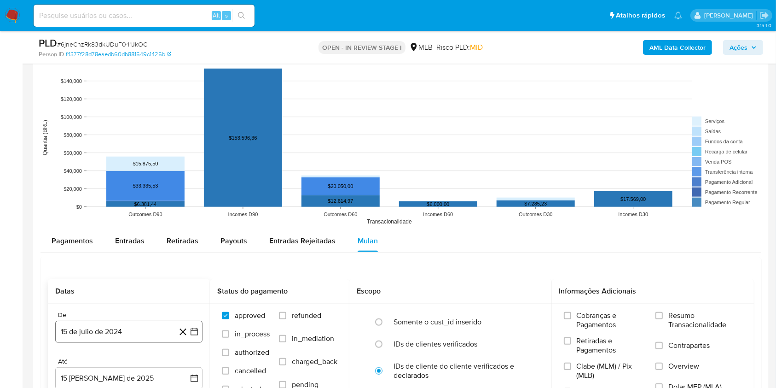
click at [144, 333] on button "15 de julio de 2024" at bounding box center [128, 331] width 147 height 22
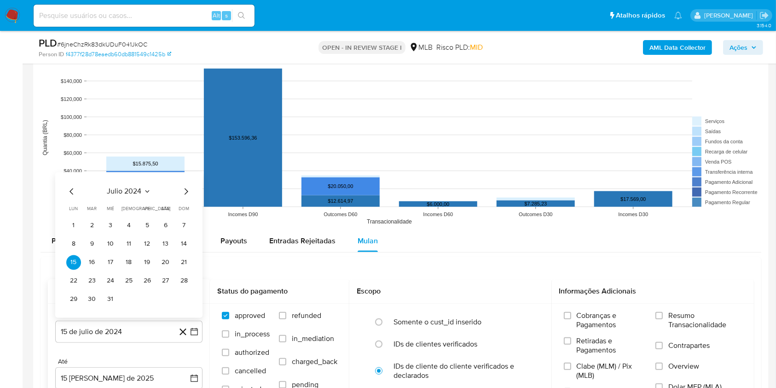
click at [145, 195] on div "julio 2024" at bounding box center [128, 190] width 125 height 11
click at [140, 191] on span "julio 2024" at bounding box center [124, 190] width 35 height 9
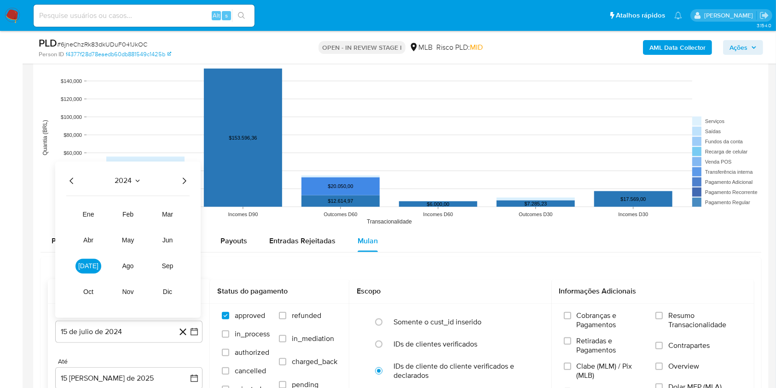
click at [186, 179] on icon "Año siguiente" at bounding box center [184, 180] width 11 height 11
click at [172, 241] on span "jun" at bounding box center [167, 239] width 11 height 7
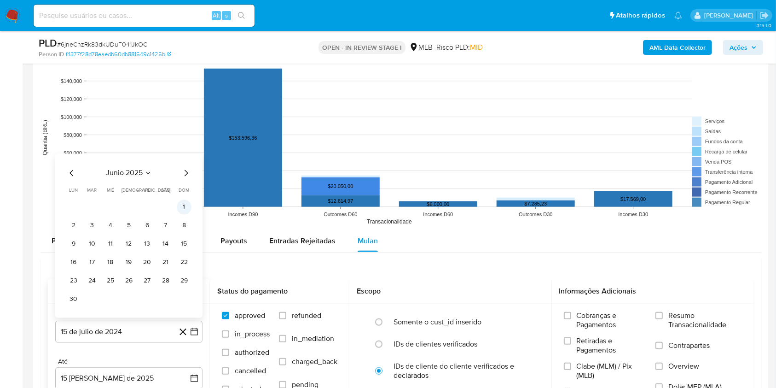
click at [183, 207] on button "1" at bounding box center [184, 206] width 15 height 15
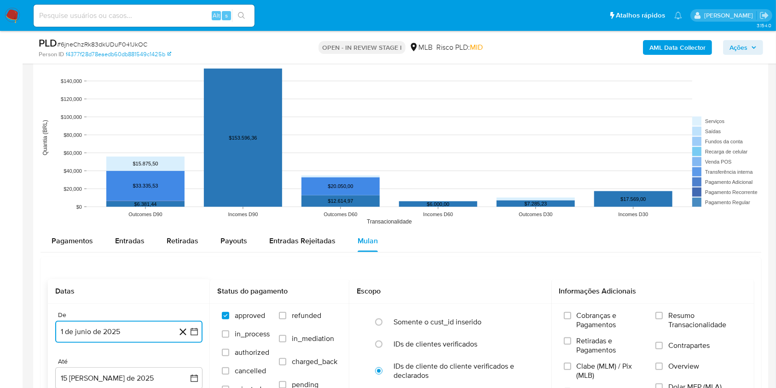
click at [133, 331] on button "1 de junio de 2025" at bounding box center [128, 331] width 147 height 22
click at [233, 277] on div "Datas De 1 de junio de 2025 [DATE] Até 15 [PERSON_NAME] de 2025 [DATE] Status d…" at bounding box center [401, 363] width 721 height 213
